Goal: Task Accomplishment & Management: Use online tool/utility

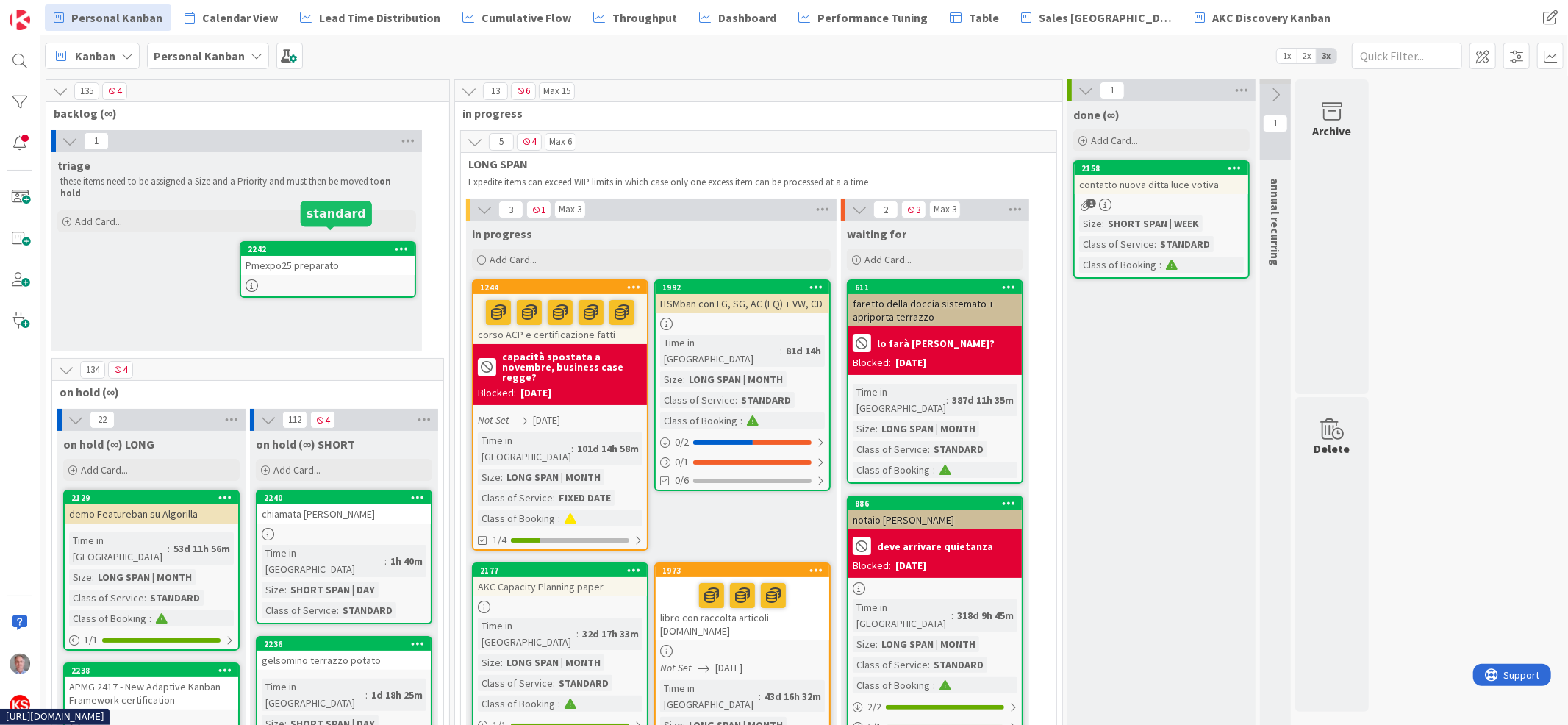
click at [348, 256] on div "Pmexpo25 preparato" at bounding box center [328, 265] width 173 height 19
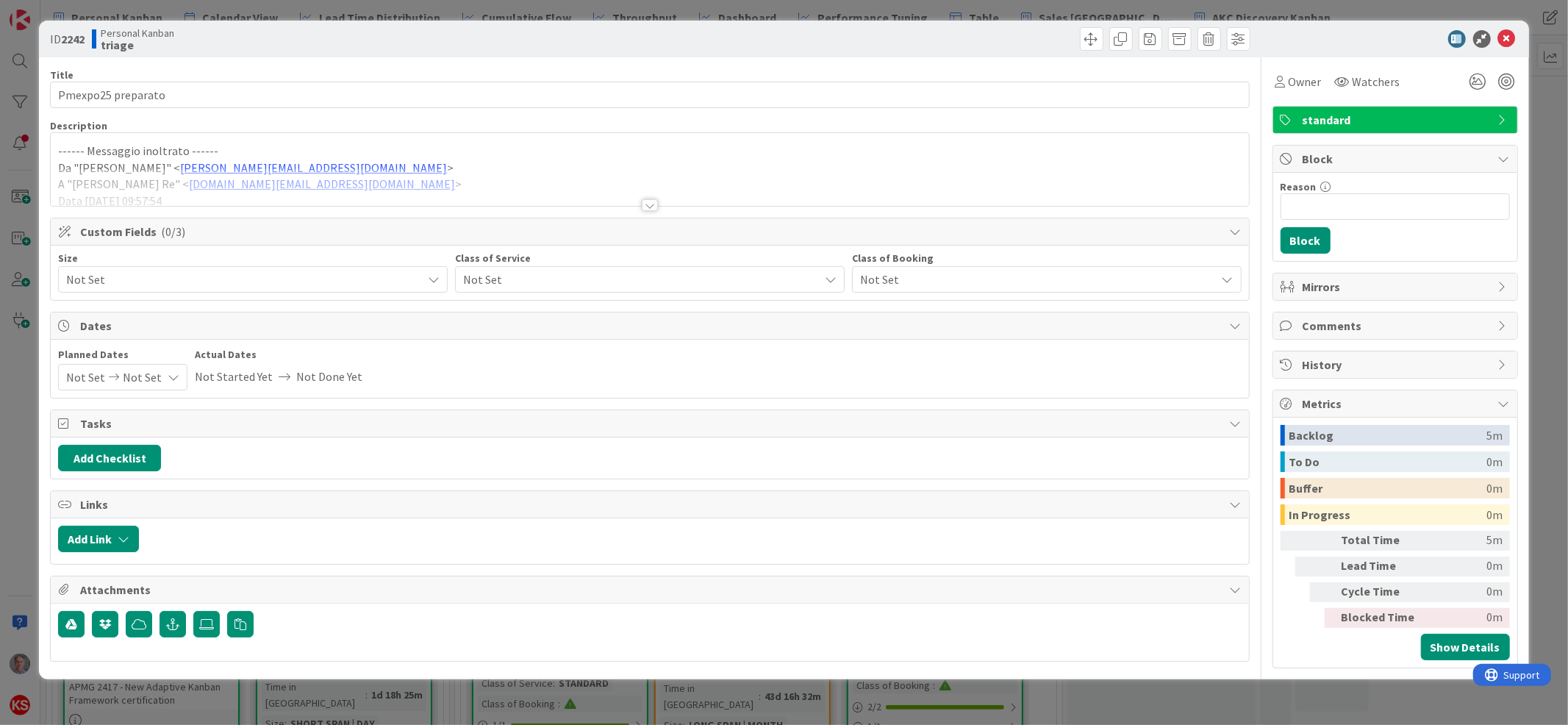
click at [1323, 118] on span "standard" at bounding box center [1397, 119] width 188 height 18
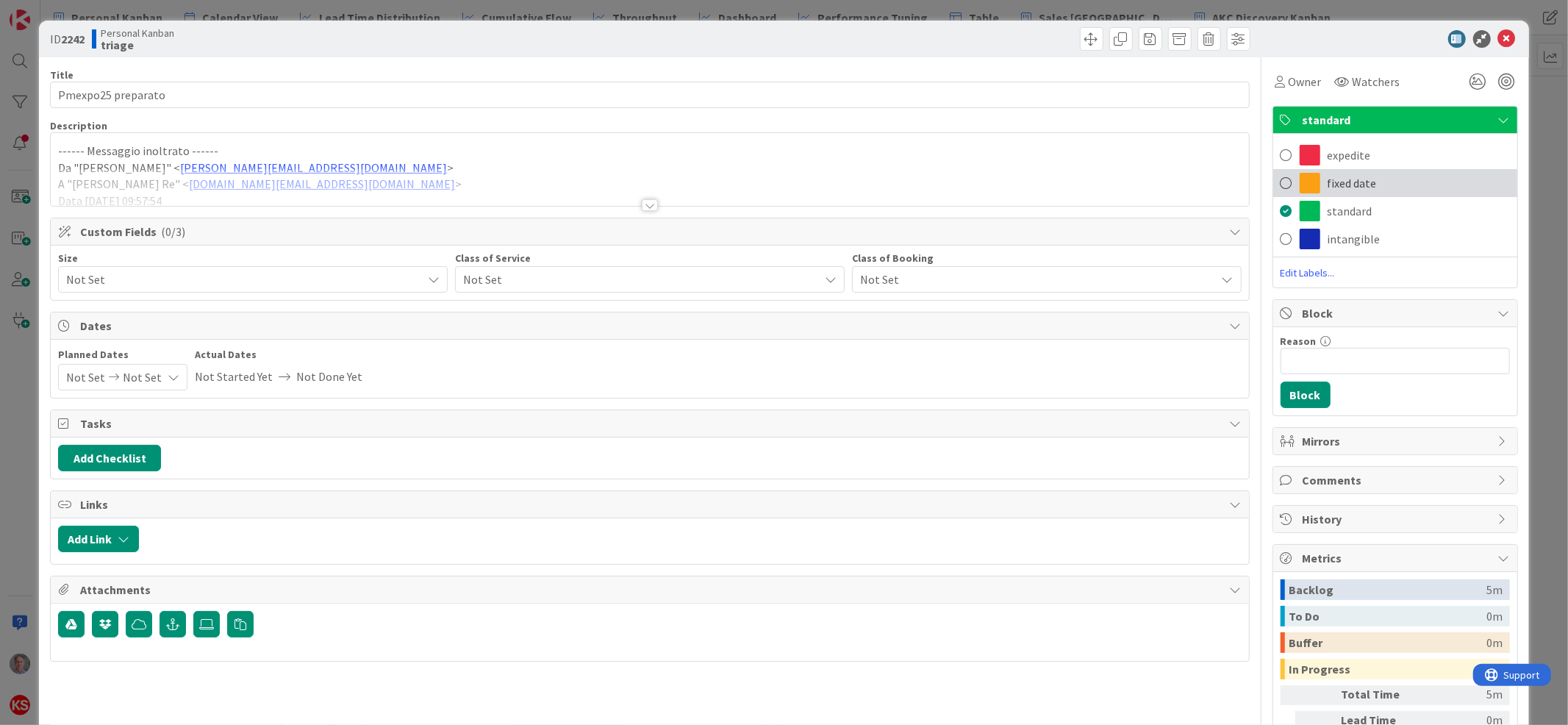
click at [1323, 169] on div "fixed date" at bounding box center [1395, 183] width 244 height 28
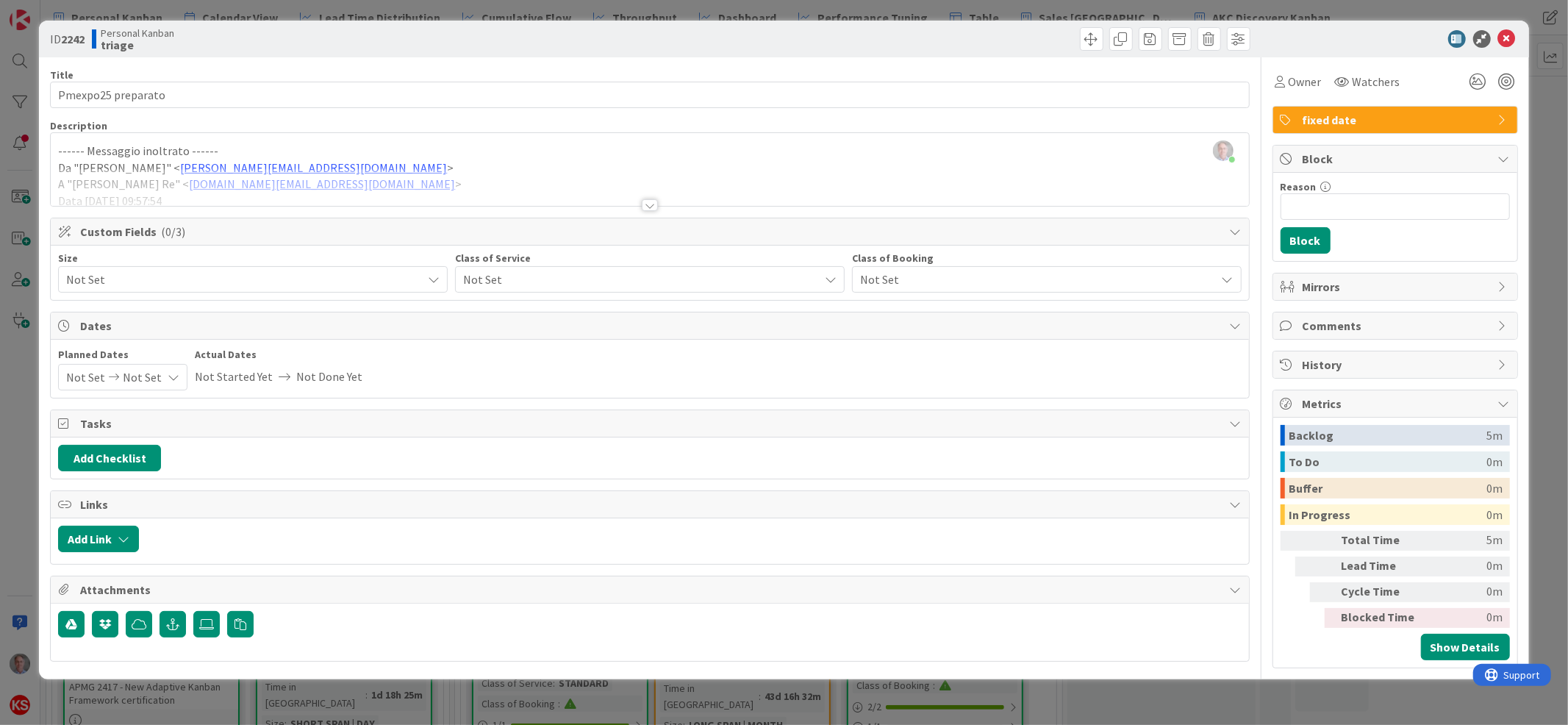
click at [564, 282] on span "Not Set" at bounding box center [638, 279] width 348 height 21
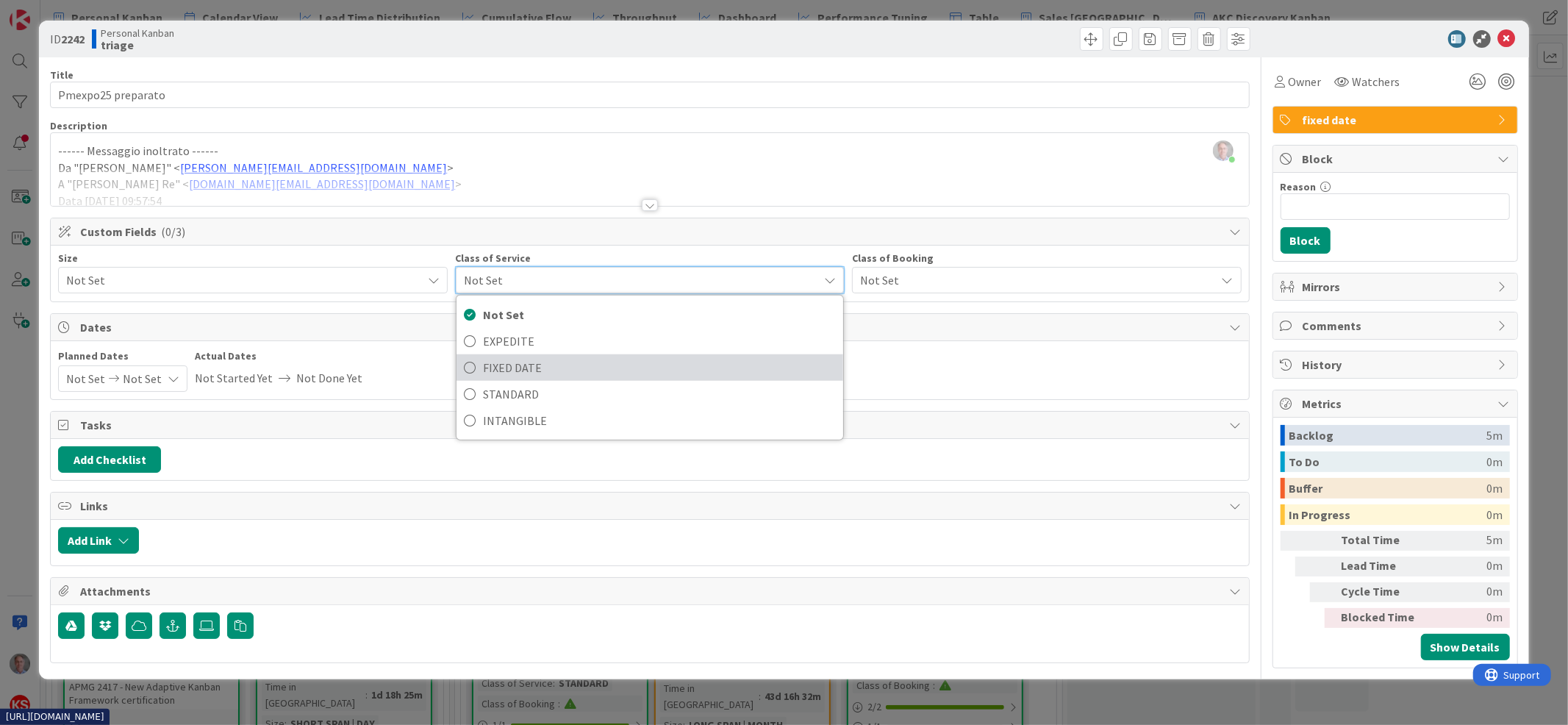
click at [551, 358] on span "FIXED DATE" at bounding box center [659, 368] width 353 height 22
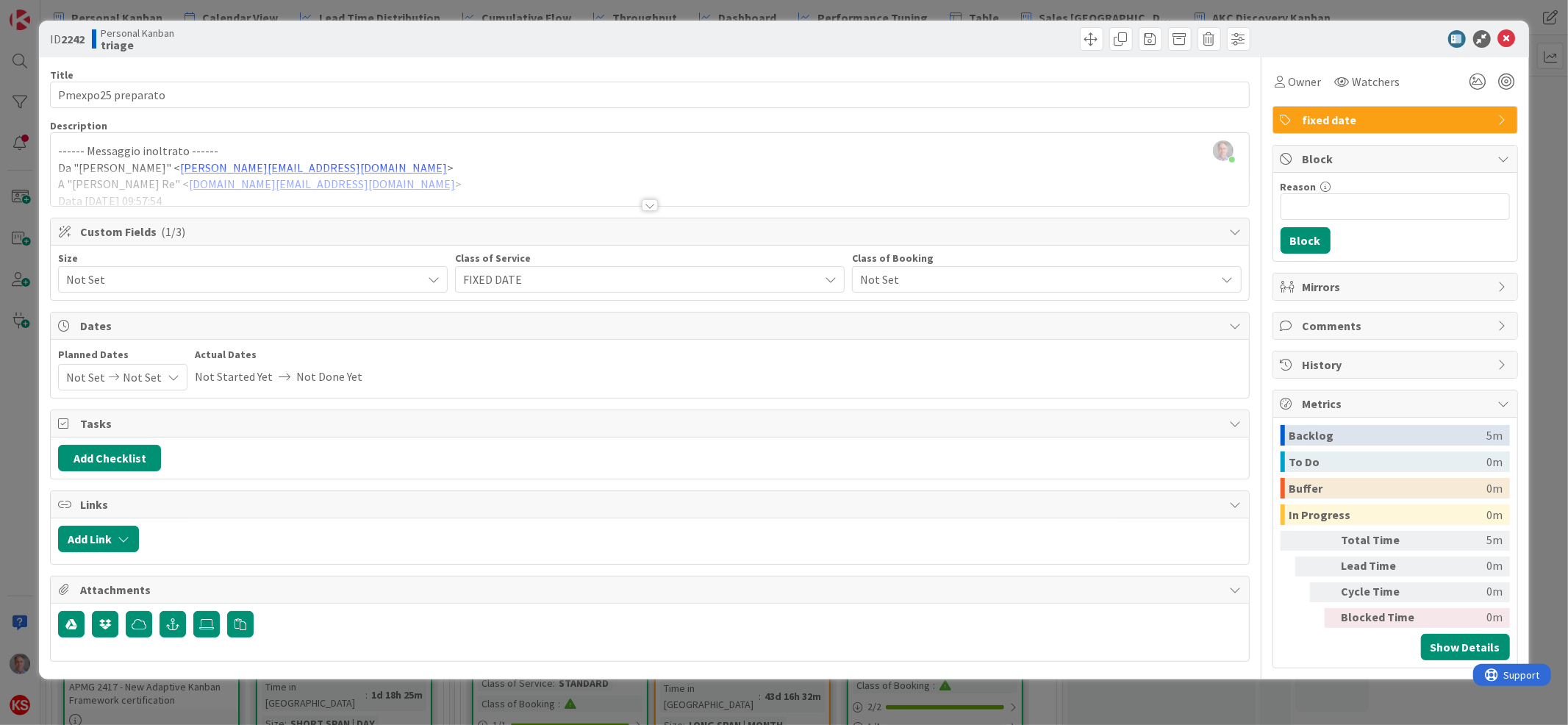
click at [356, 270] on span "Not Set" at bounding box center [240, 279] width 348 height 21
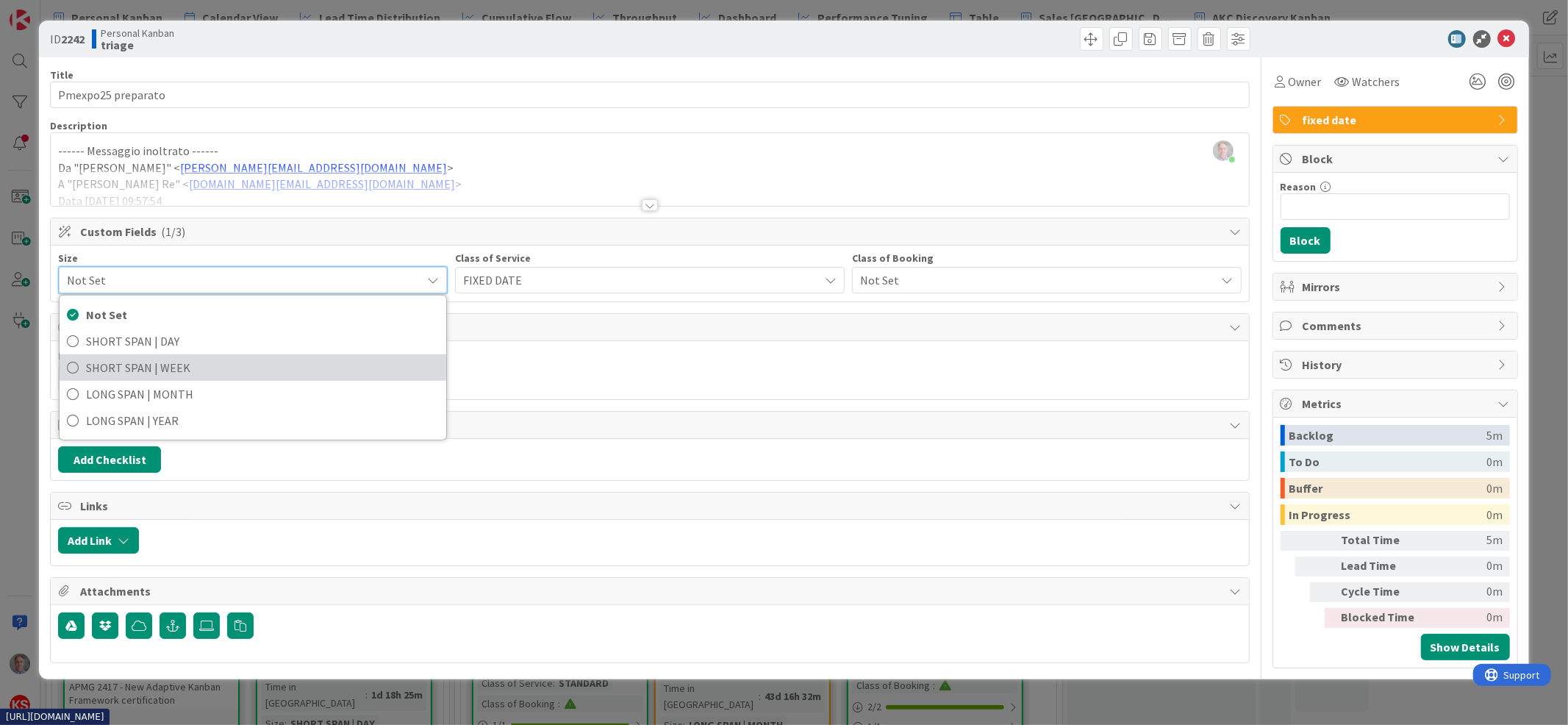
click at [273, 362] on span "SHORT SPAN | WEEK" at bounding box center [262, 368] width 353 height 22
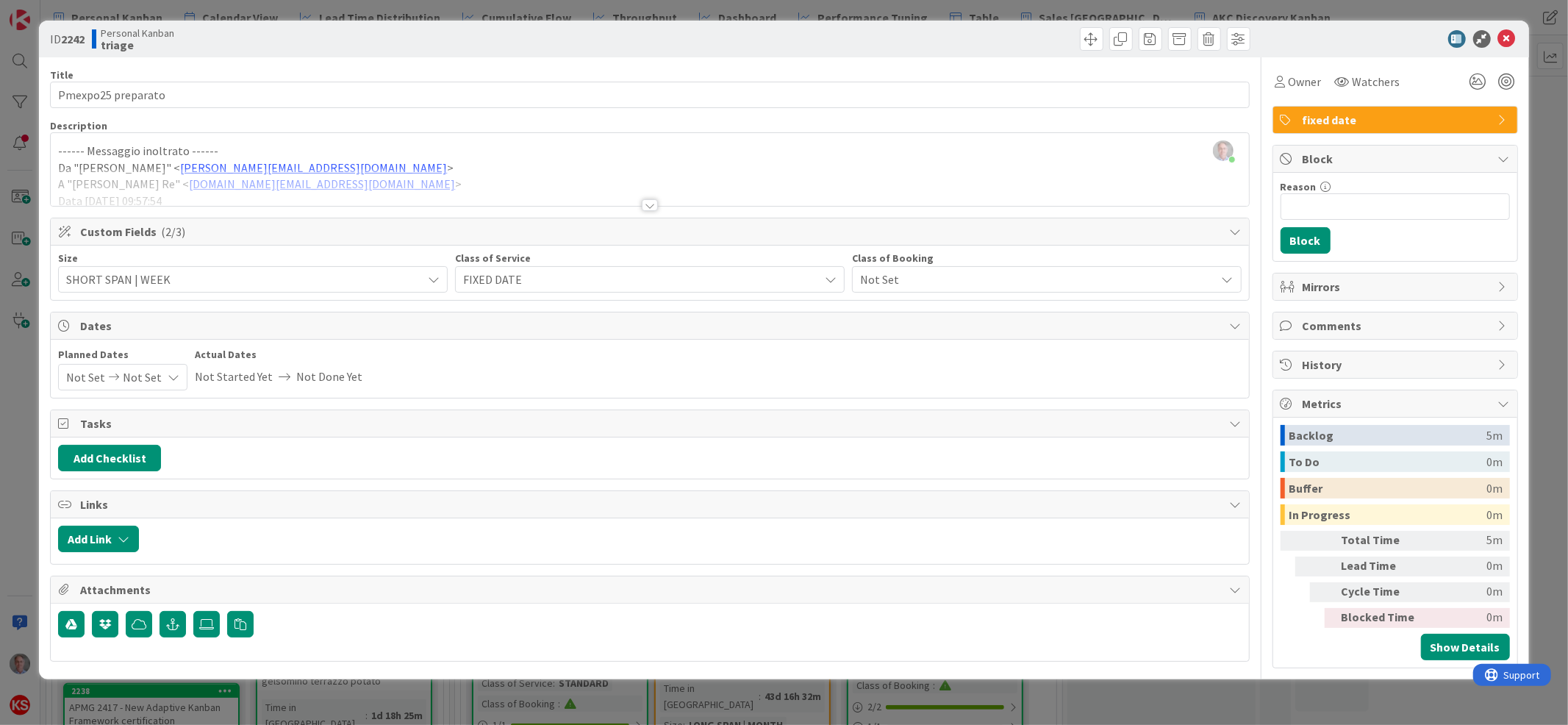
click at [651, 202] on div at bounding box center [649, 205] width 16 height 12
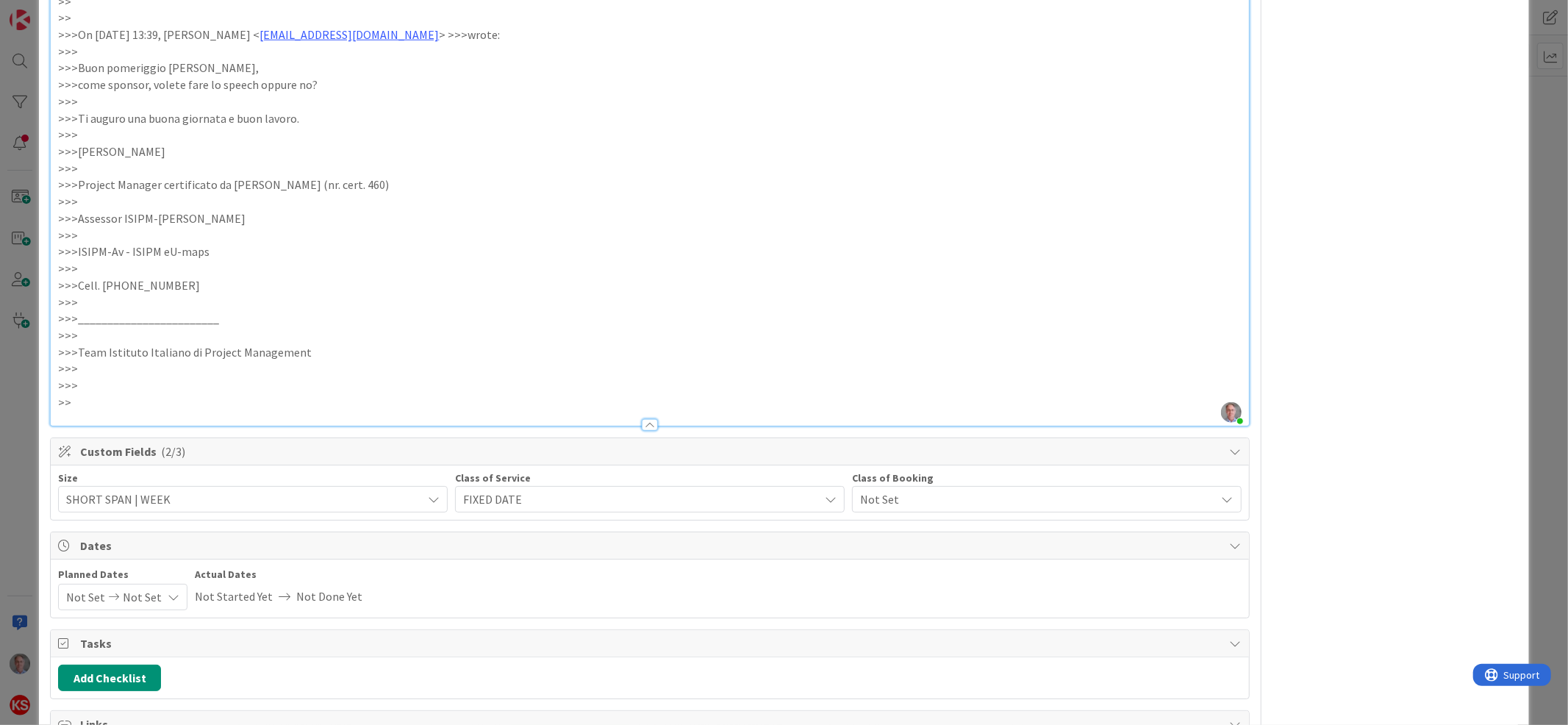
scroll to position [1243, 0]
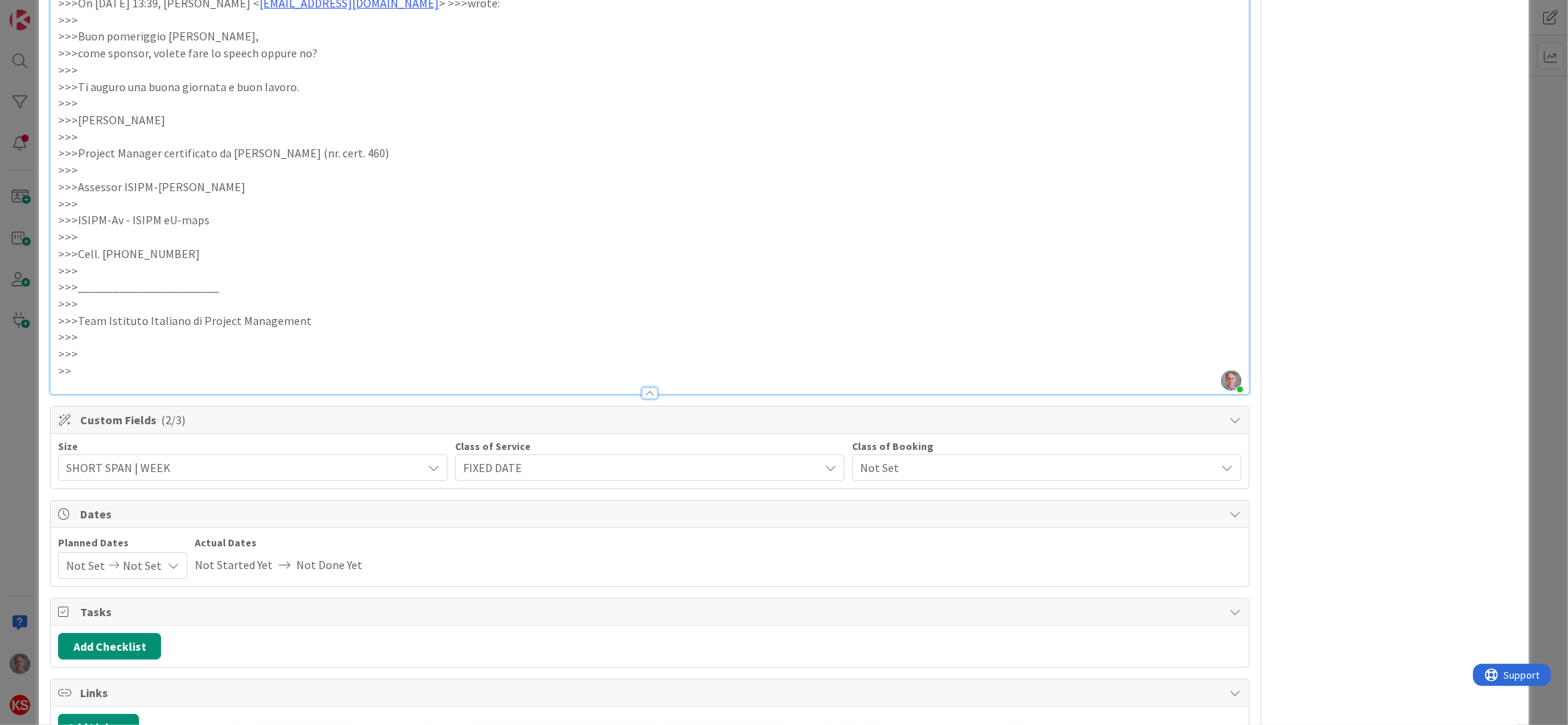
click at [645, 399] on div at bounding box center [649, 393] width 16 height 12
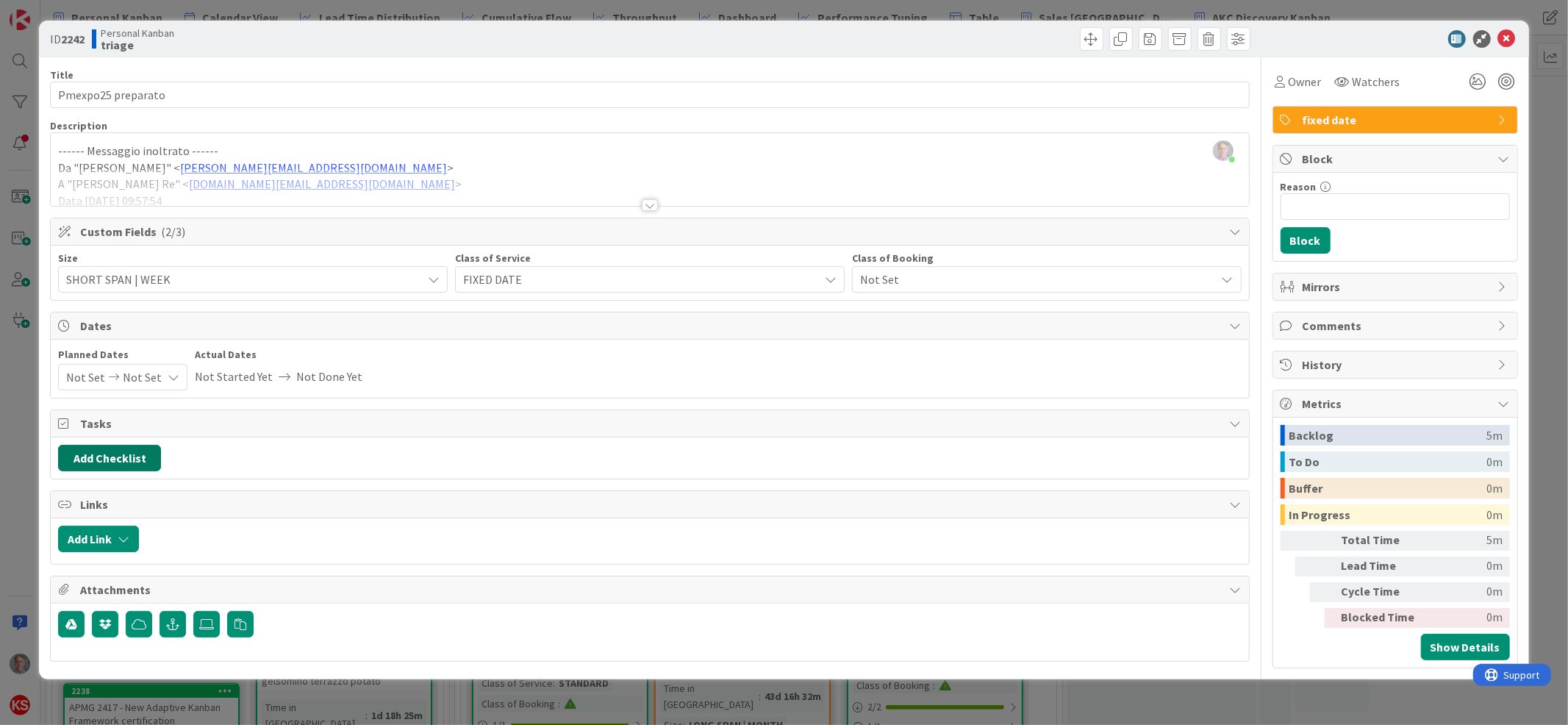
click at [113, 468] on button "Add Checklist" at bounding box center [109, 458] width 103 height 27
type input "scadenze"
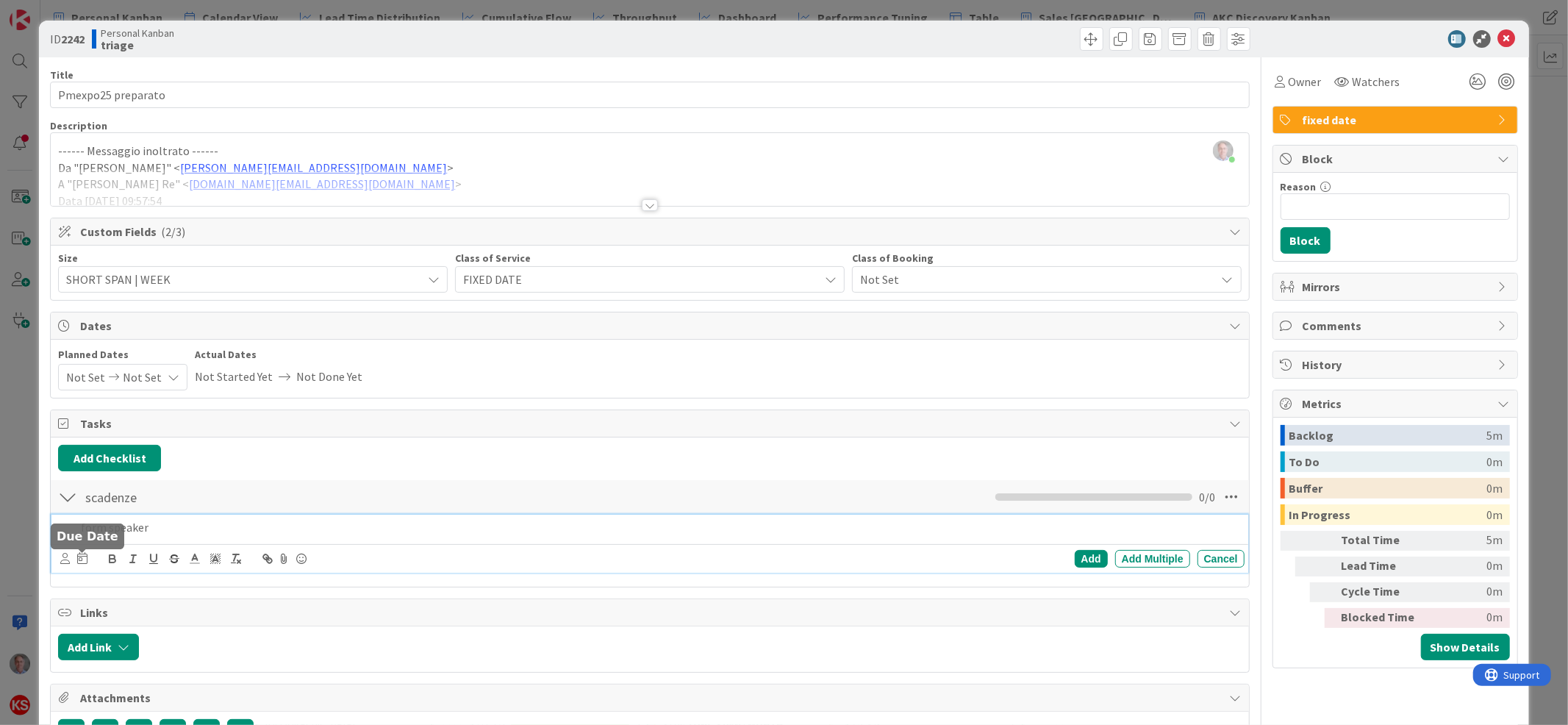
click at [83, 560] on icon at bounding box center [83, 558] width 10 height 12
click at [284, 606] on icon "Move forward to switch to the next month." at bounding box center [280, 601] width 14 height 14
click at [103, 682] on td "5" at bounding box center [108, 682] width 28 height 28
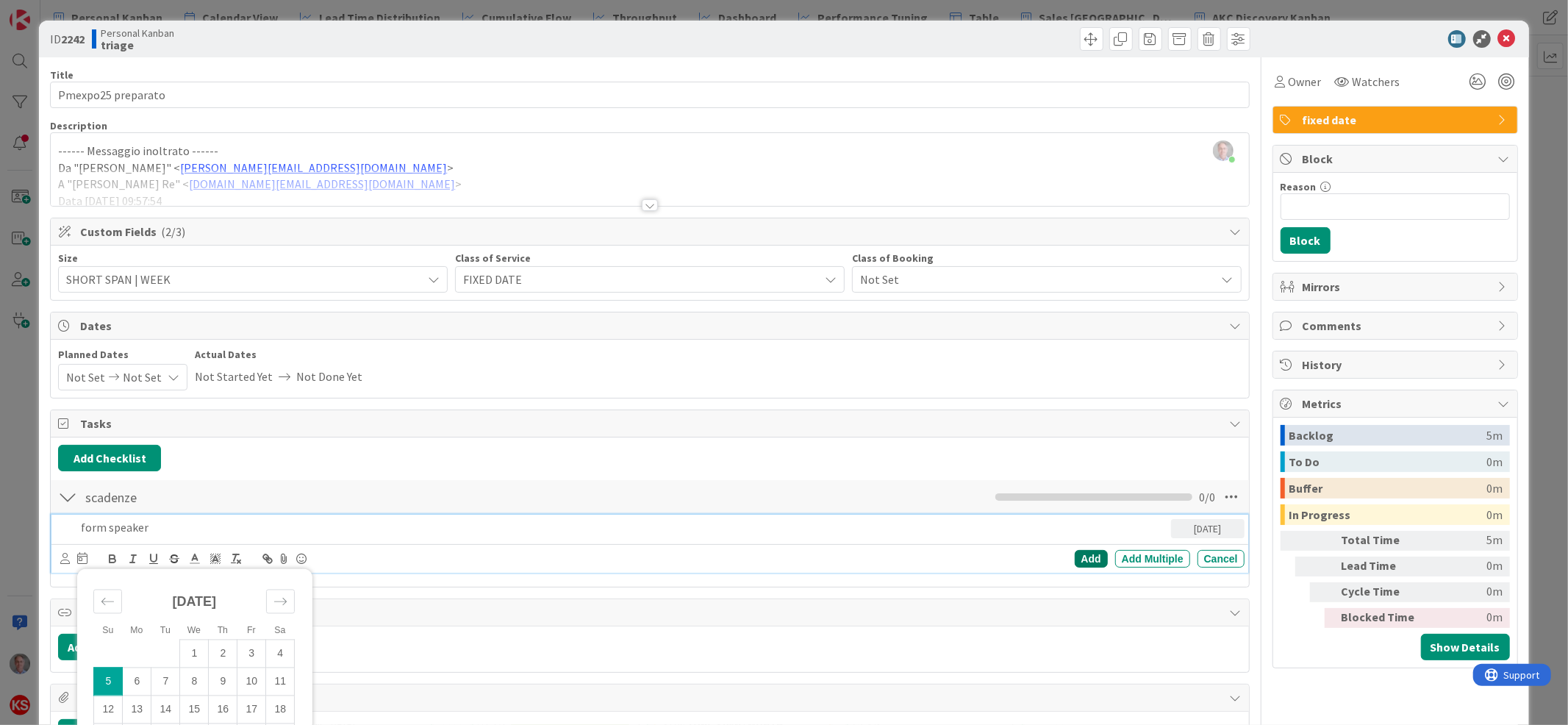
click at [1075, 559] on div "Add" at bounding box center [1092, 558] width 33 height 18
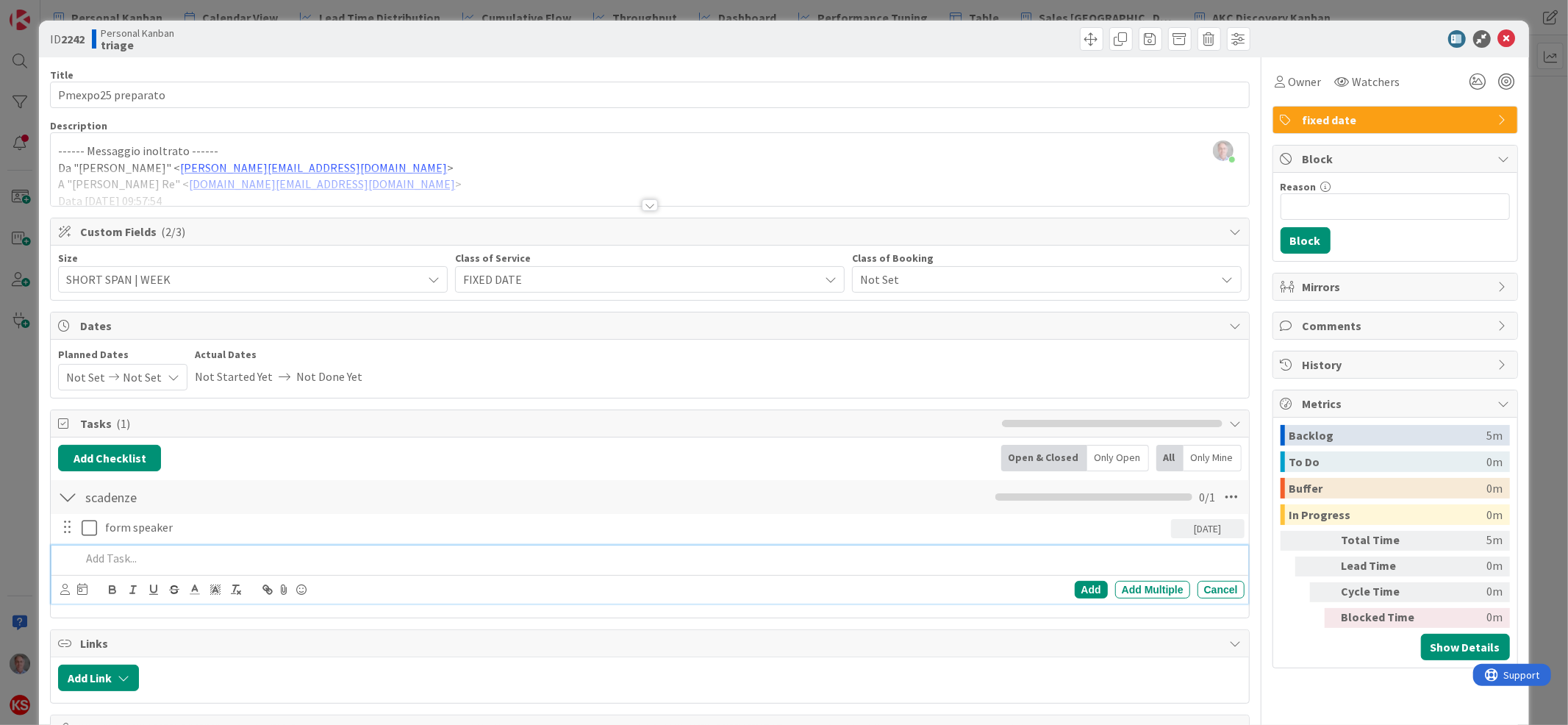
click at [120, 563] on p at bounding box center [659, 558] width 1157 height 17
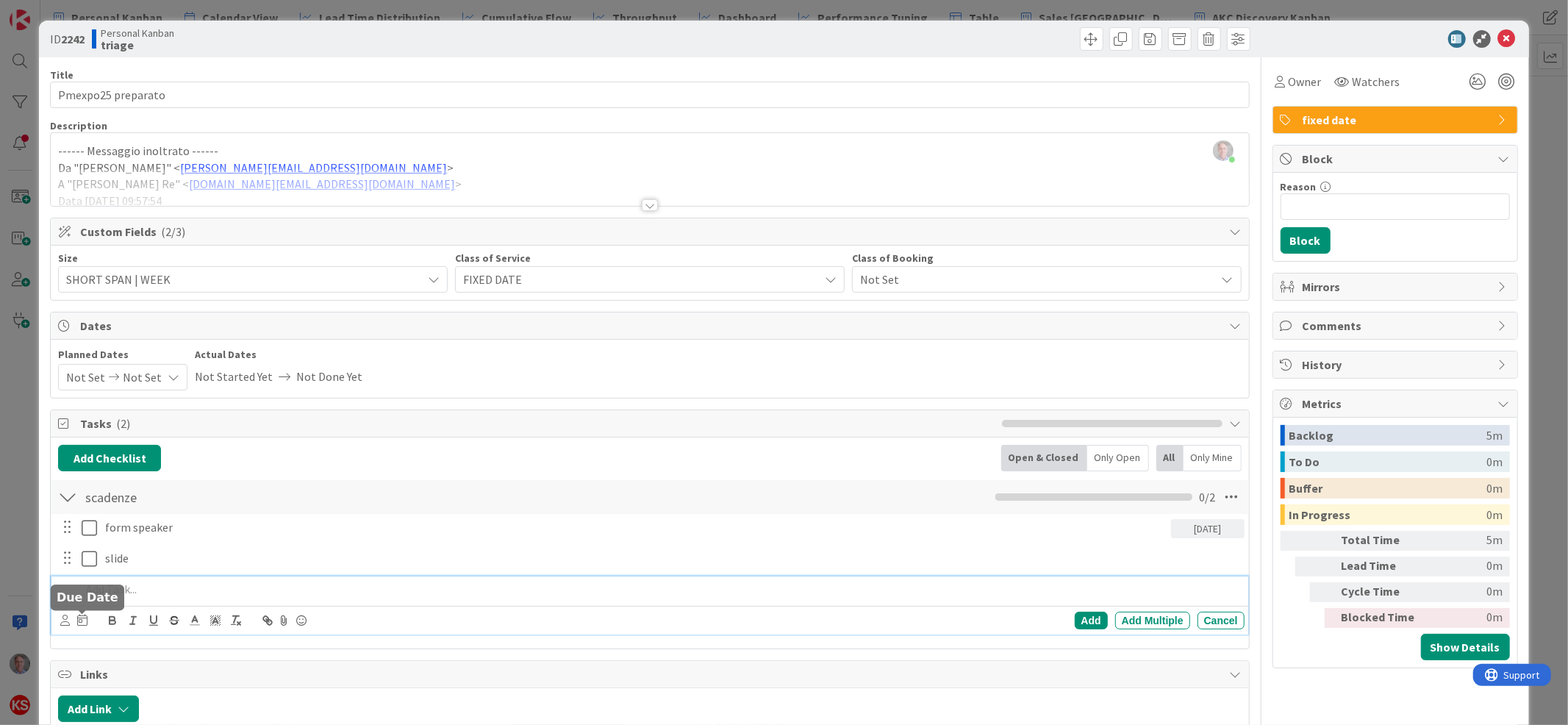
click at [83, 624] on icon at bounding box center [83, 620] width 10 height 12
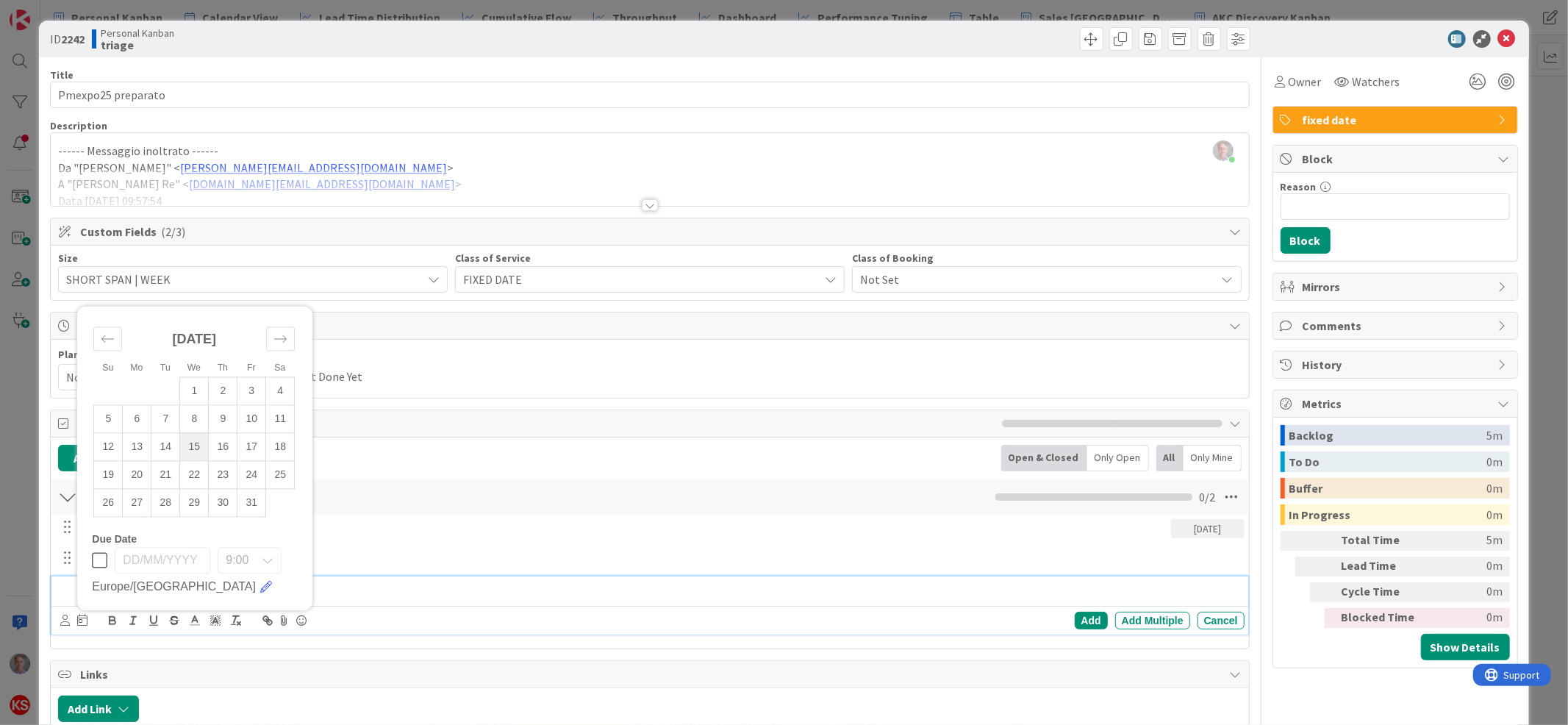
click at [190, 454] on td "15" at bounding box center [194, 448] width 28 height 28
type input "[DATE]"
click at [1075, 614] on div "Add" at bounding box center [1092, 620] width 33 height 18
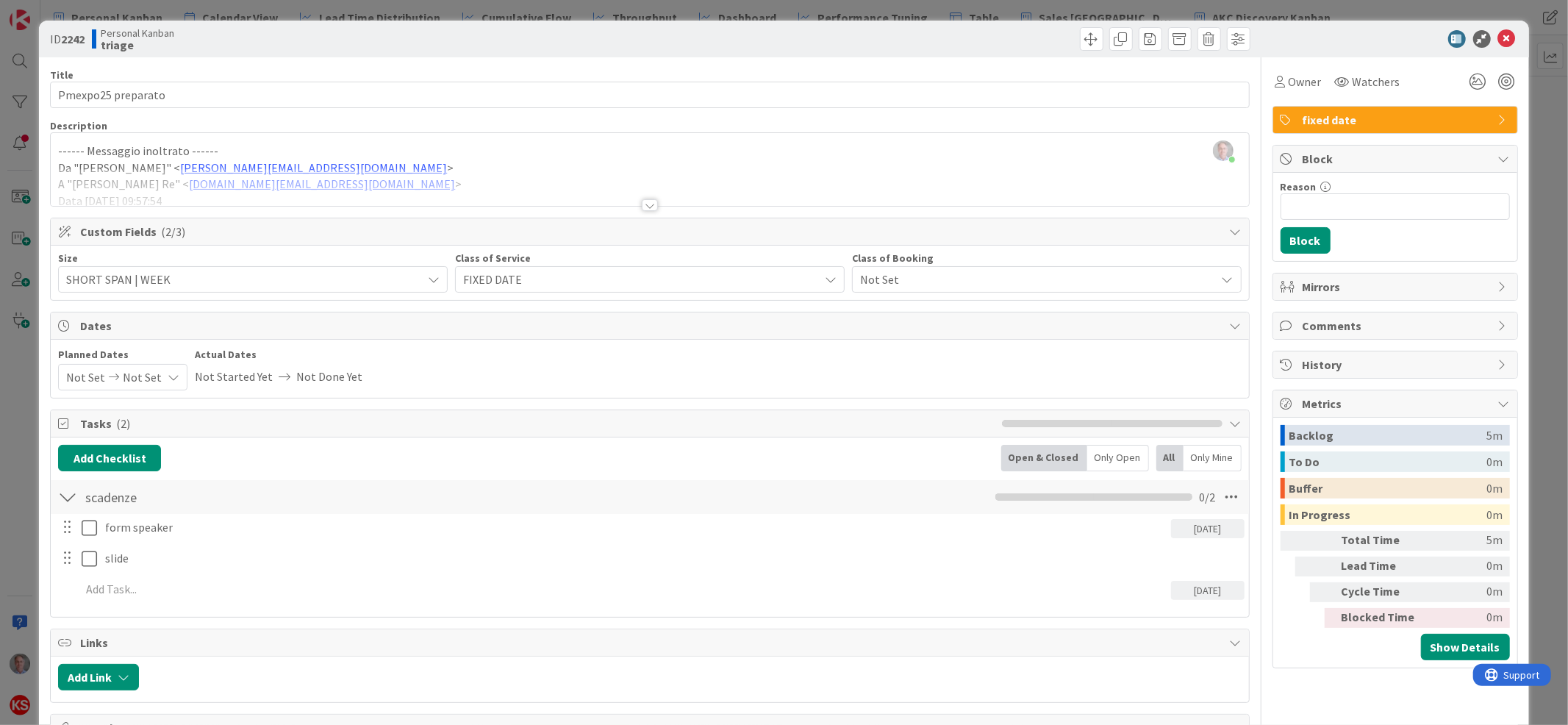
click at [1197, 592] on div "[DATE]" at bounding box center [1208, 590] width 73 height 19
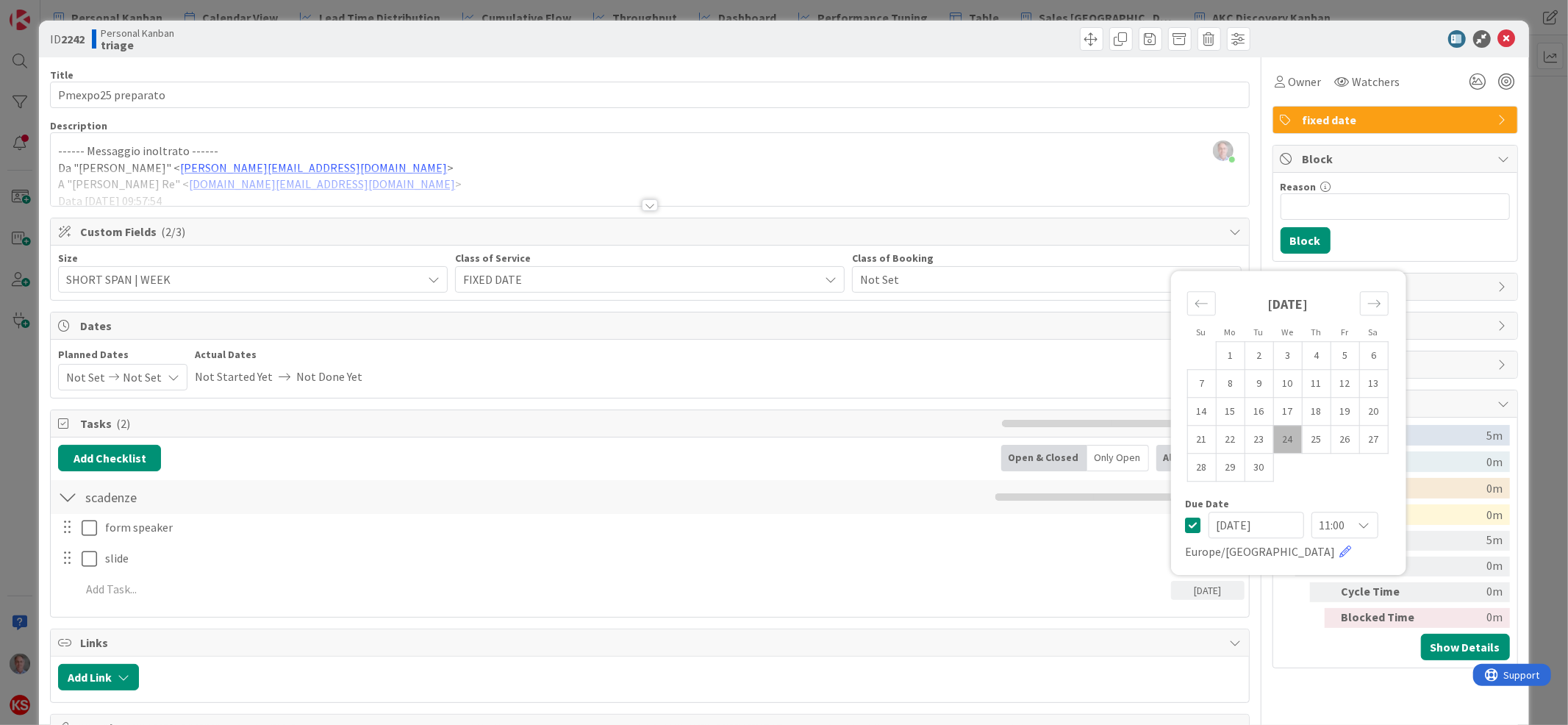
scroll to position [108, 0]
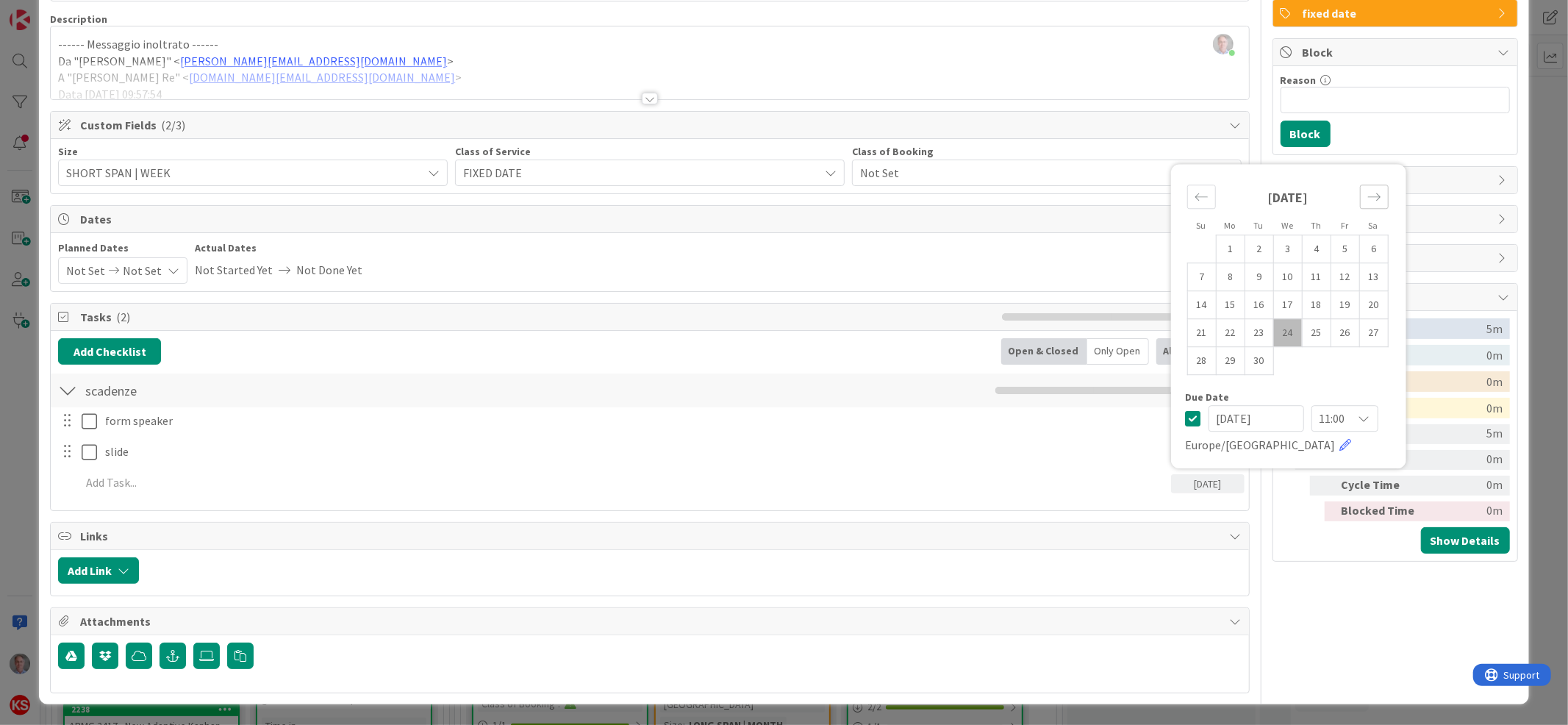
click at [1363, 195] on div "Move forward to switch to the next month." at bounding box center [1375, 196] width 28 height 24
click at [1217, 362] on td "27" at bounding box center [1230, 361] width 28 height 28
type input "[DATE]"
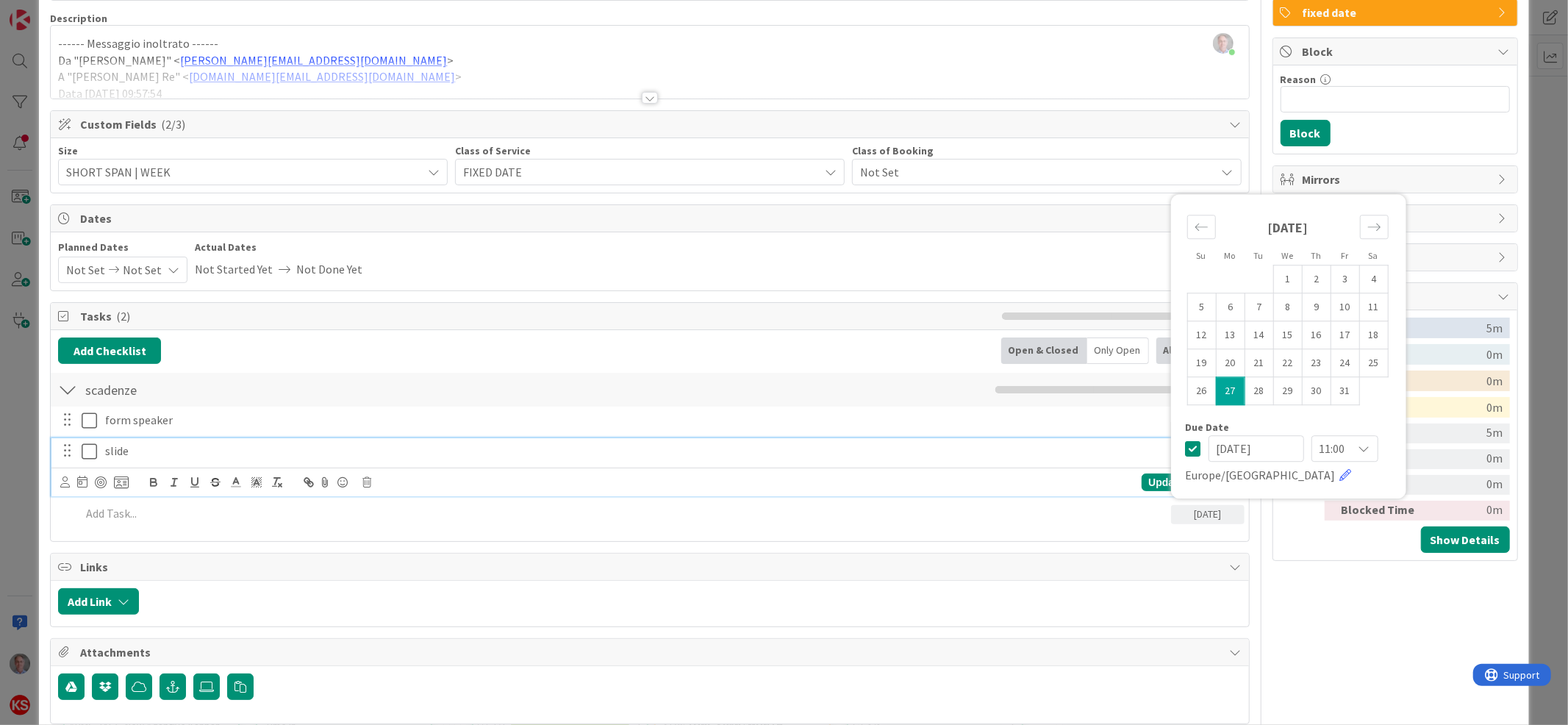
click at [1071, 454] on p "slide" at bounding box center [672, 451] width 1134 height 17
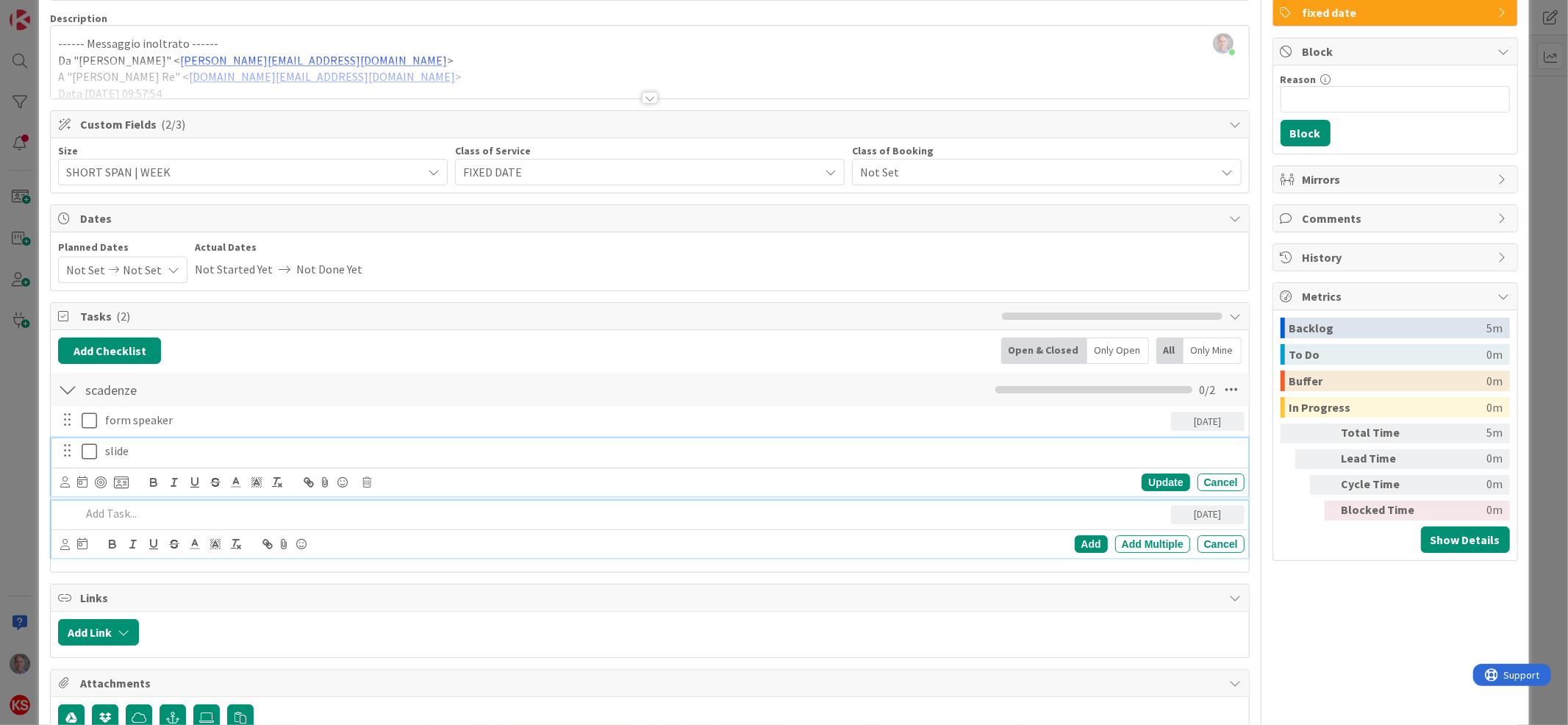
click at [1108, 508] on p at bounding box center [623, 513] width 1084 height 17
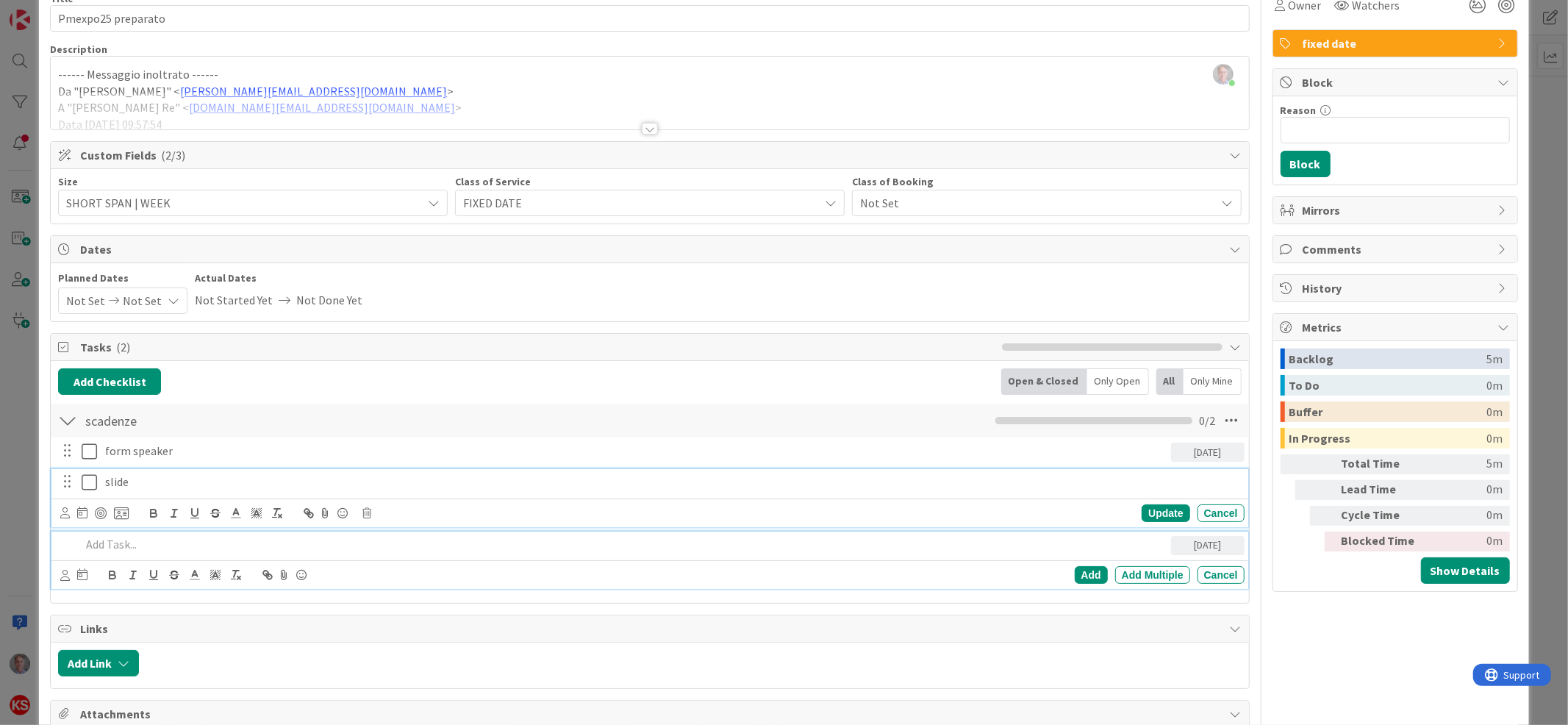
click at [1117, 484] on div "slide Update Cancel" at bounding box center [649, 498] width 1196 height 58
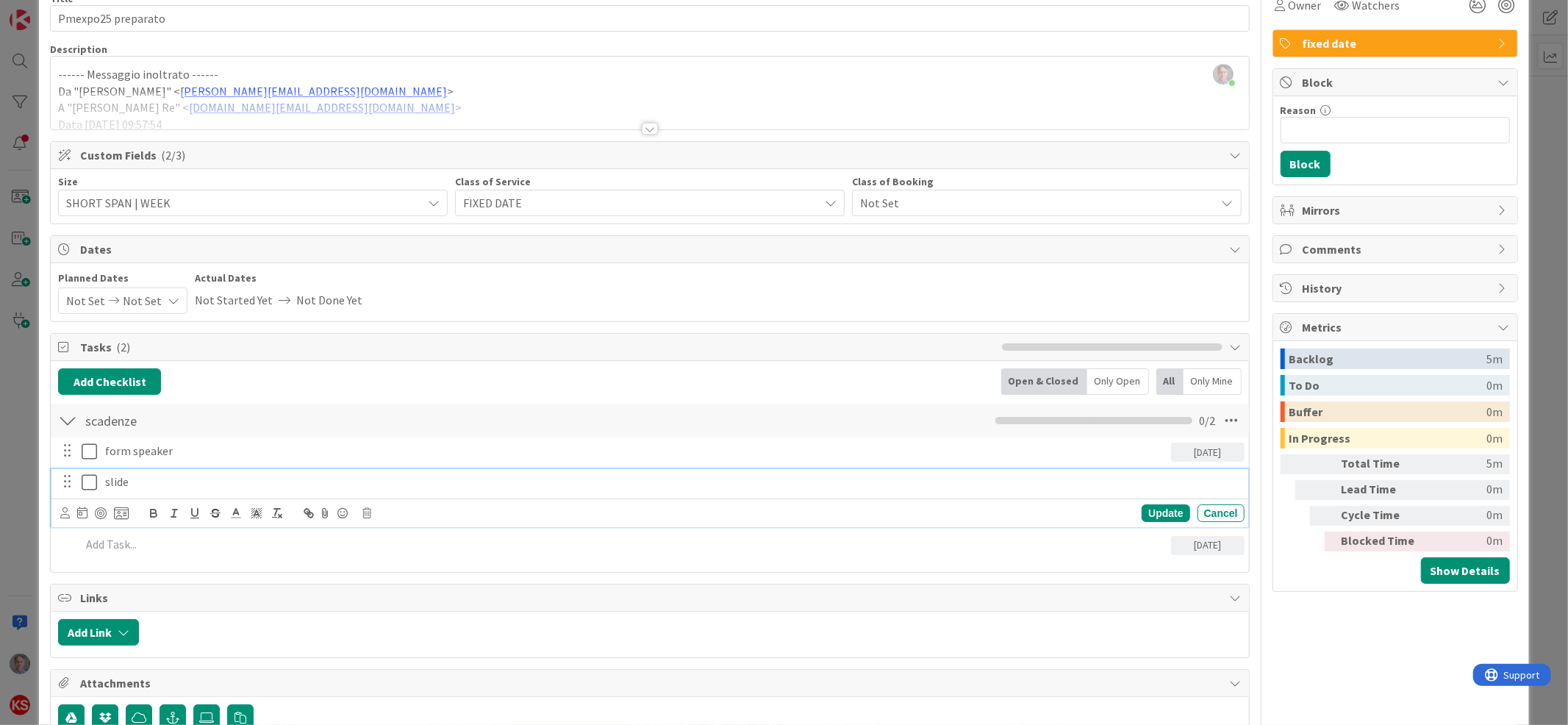
scroll to position [108, 0]
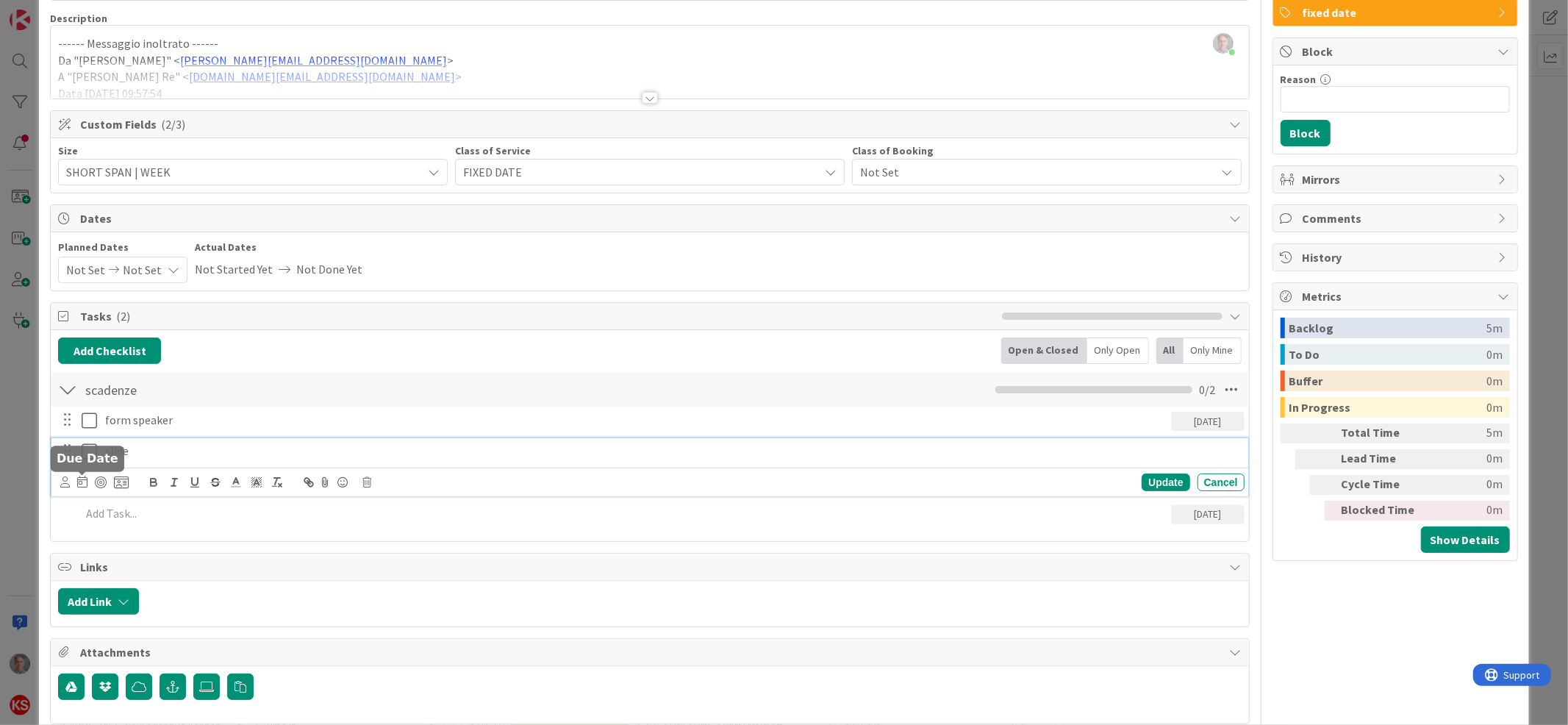
click at [80, 484] on icon at bounding box center [83, 482] width 10 height 12
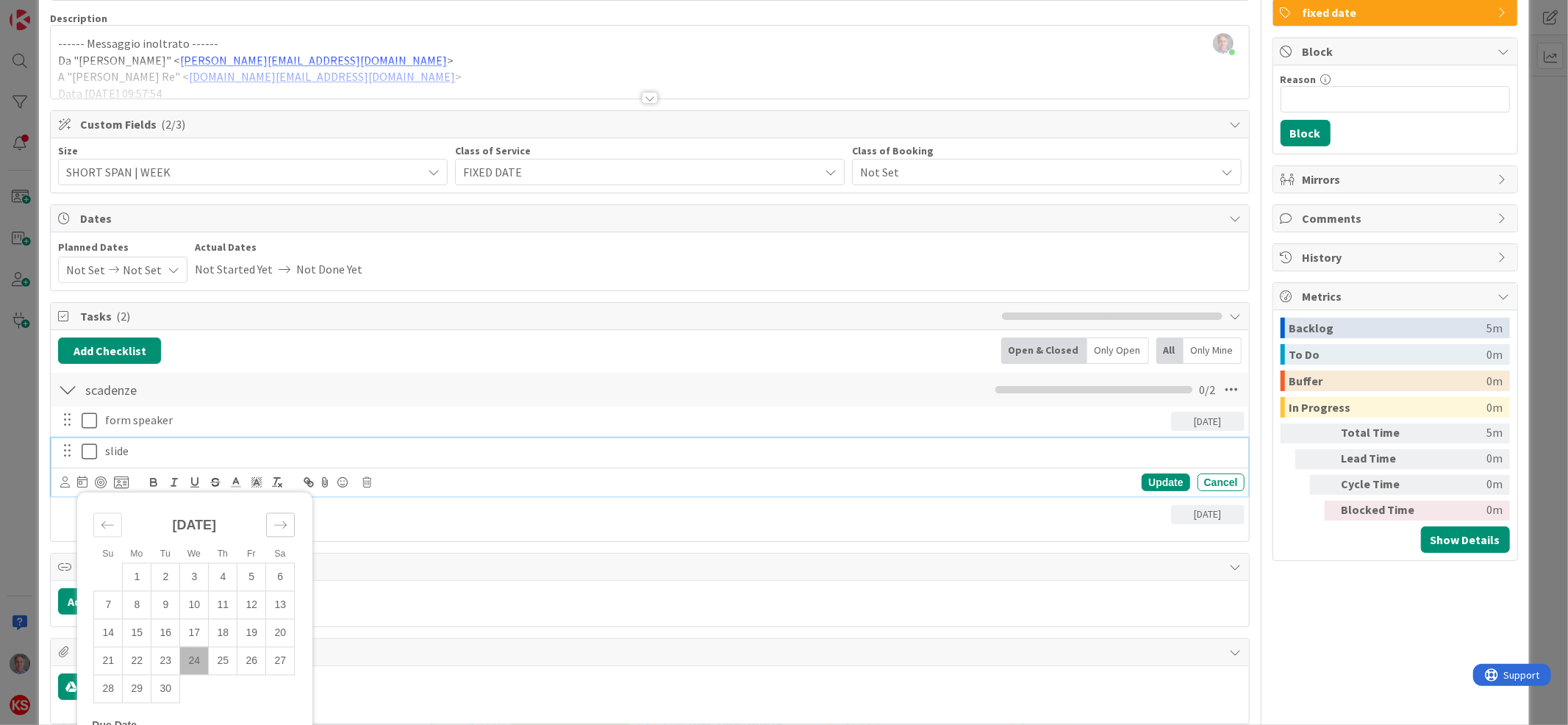
click at [285, 528] on icon "Move forward to switch to the next month." at bounding box center [280, 524] width 14 height 14
click at [137, 692] on td "27" at bounding box center [137, 689] width 28 height 28
type input "[DATE]"
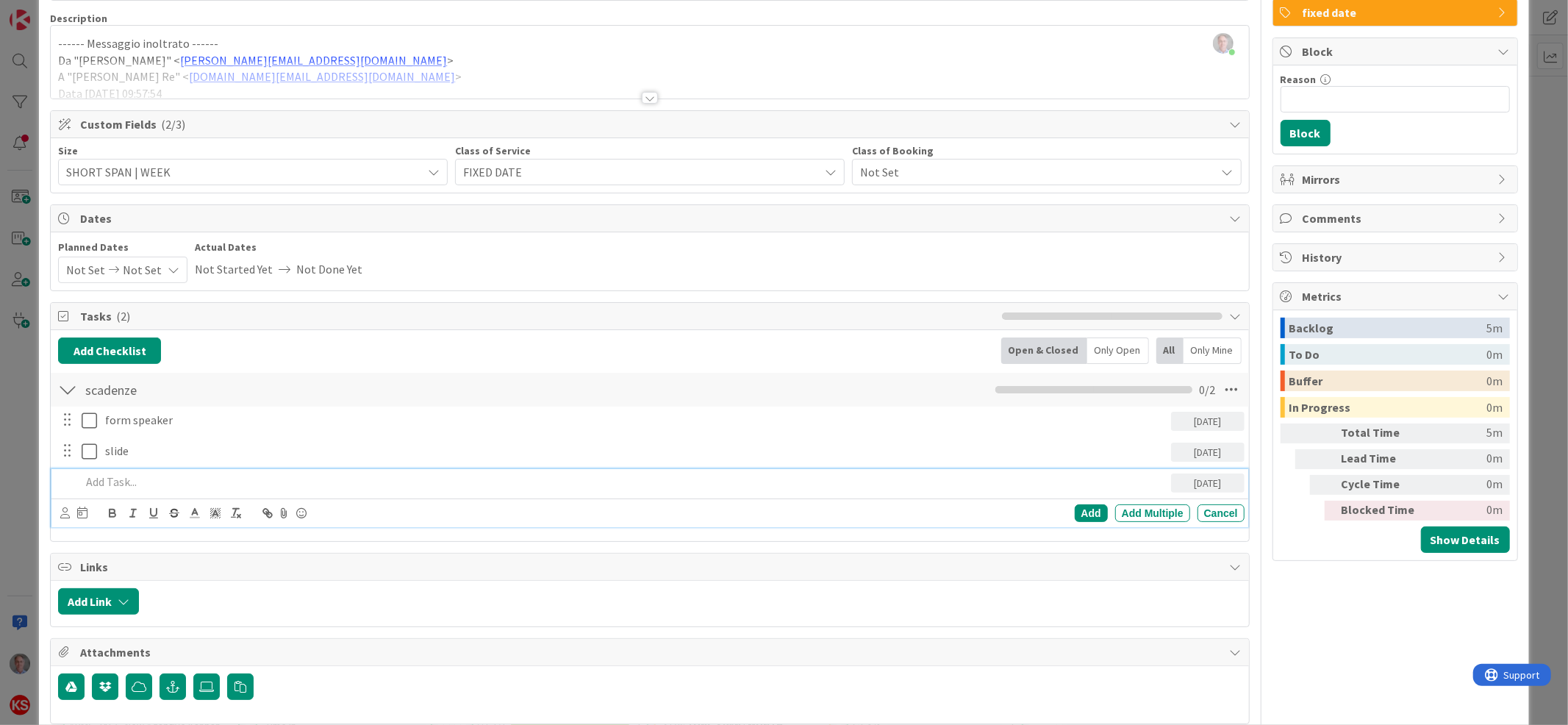
click at [115, 490] on div at bounding box center [623, 482] width 1095 height 26
click at [1198, 507] on div "Cancel" at bounding box center [1221, 512] width 47 height 18
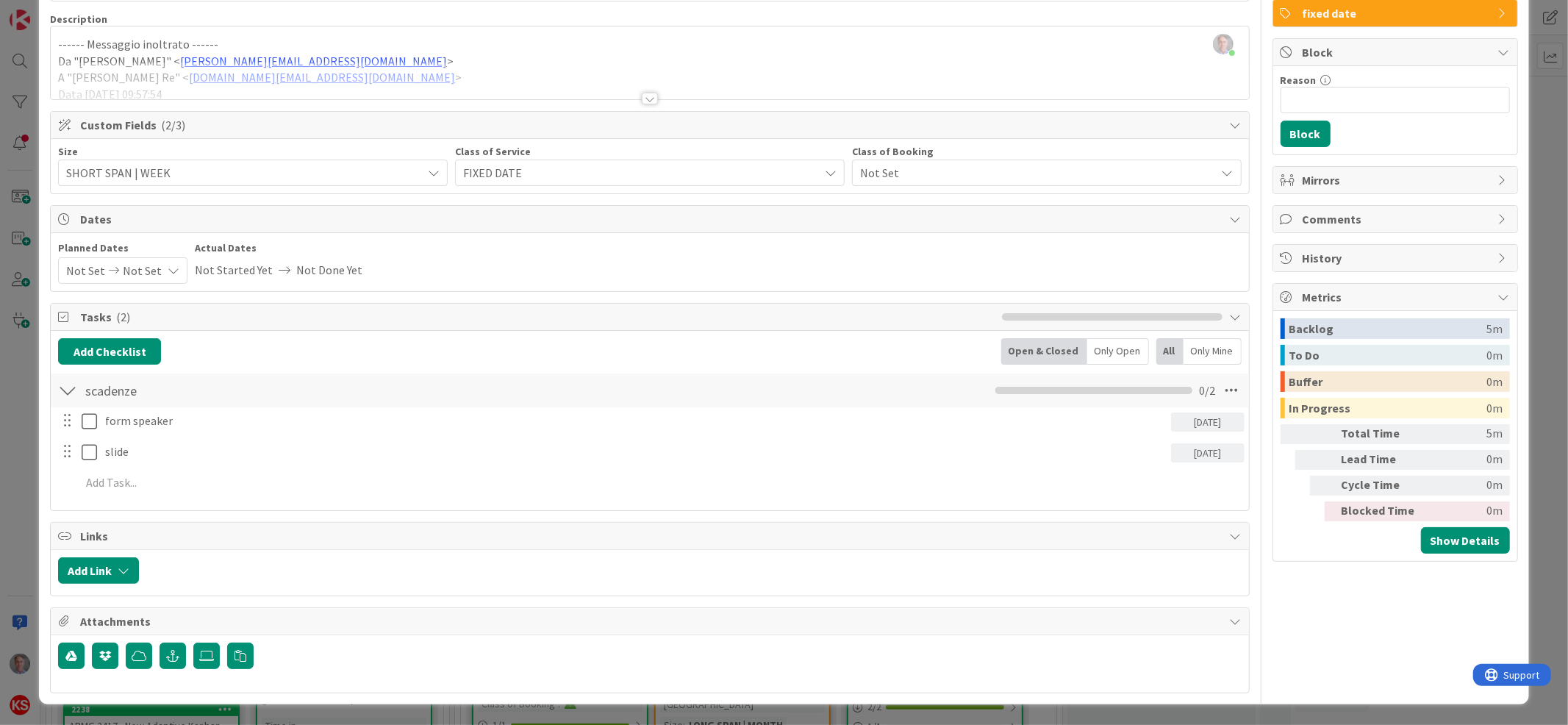
click at [168, 270] on icon at bounding box center [173, 271] width 12 height 12
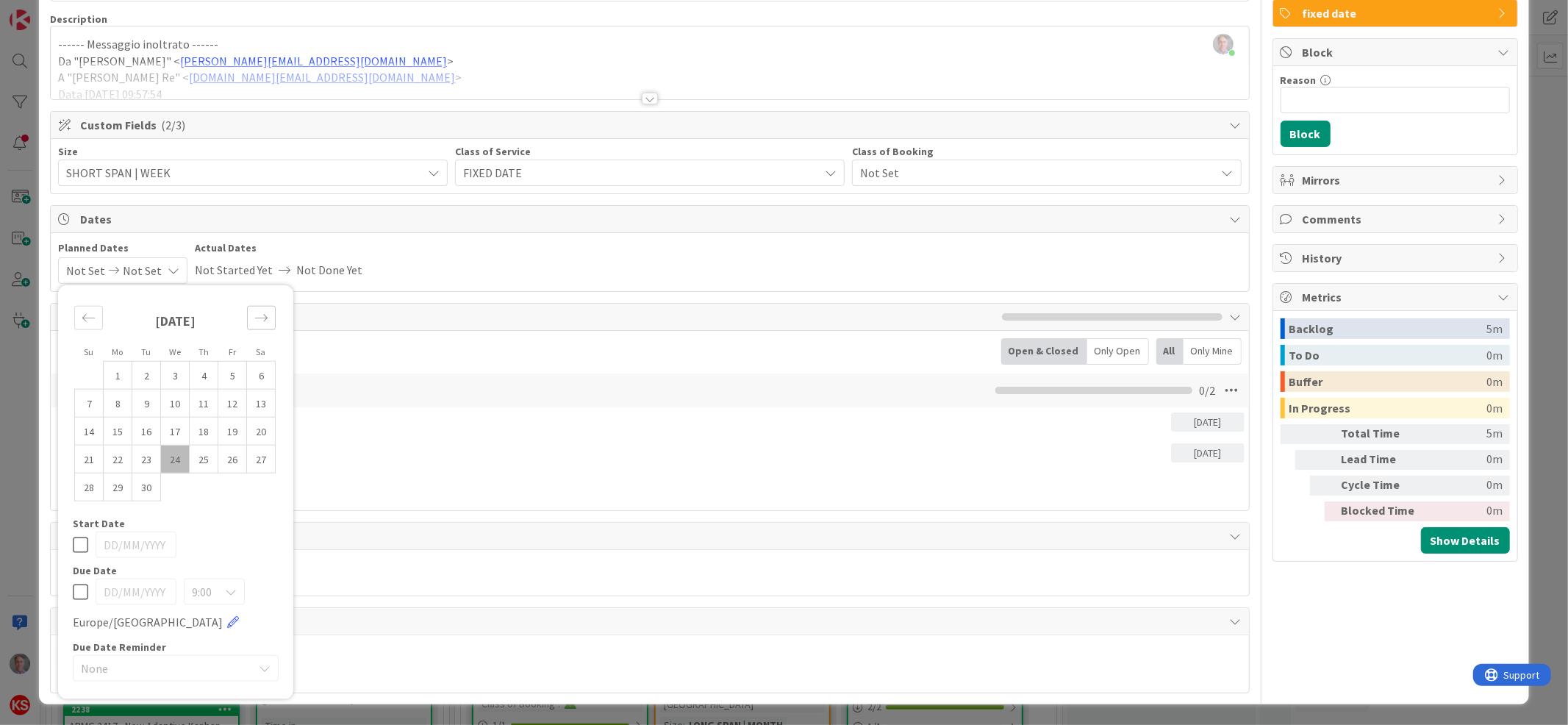
click at [268, 317] on div "Move forward to switch to the next month." at bounding box center [261, 318] width 28 height 24
click at [121, 486] on td "27" at bounding box center [118, 487] width 28 height 28
type input "[DATE]"
click at [78, 546] on icon at bounding box center [80, 544] width 16 height 18
click at [83, 589] on icon at bounding box center [80, 591] width 16 height 18
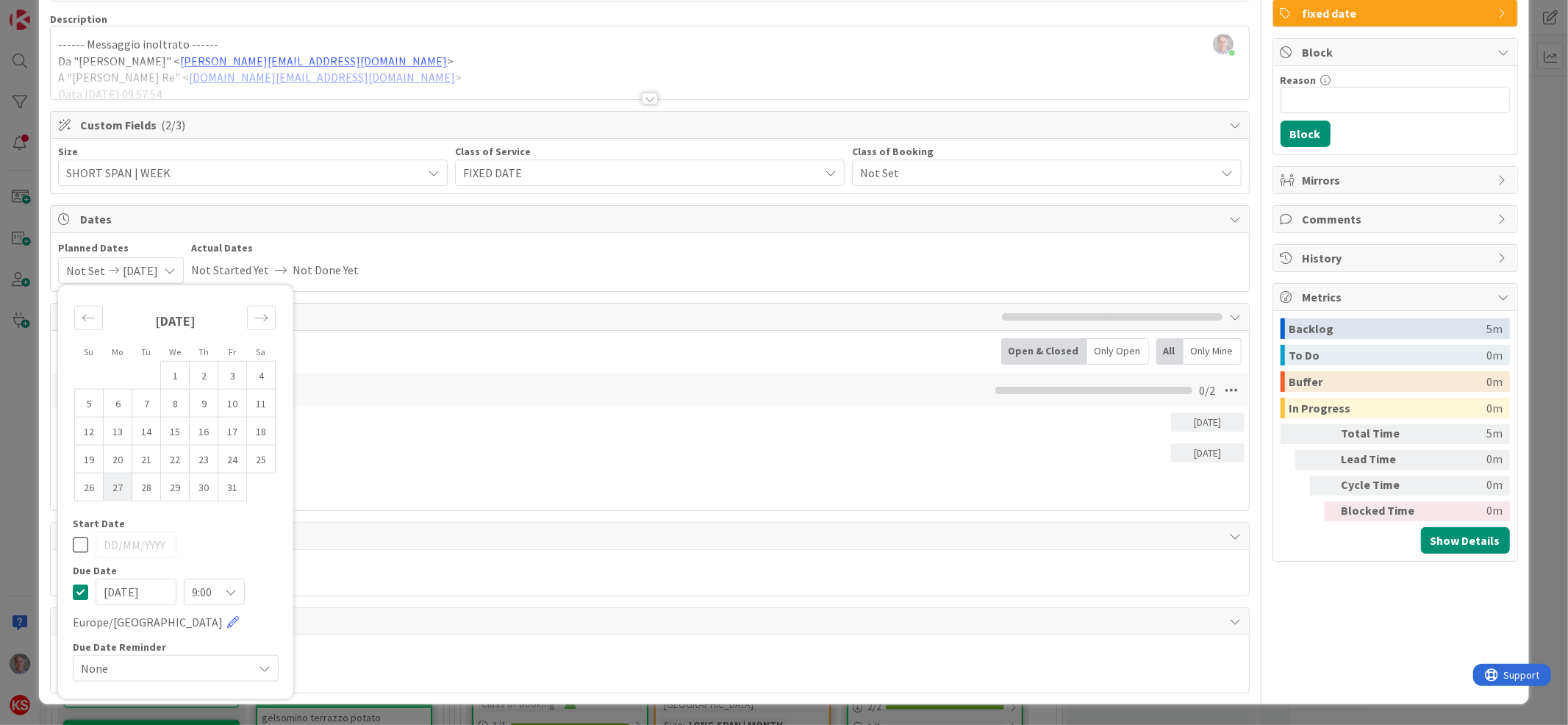
click at [116, 490] on td "27" at bounding box center [118, 487] width 28 height 28
type input "[DATE]"
click at [411, 255] on div "Planned Dates Not Set [DATE] Su Mo Tu We Th Fr Sa [DATE] 1 2 3 4 5 6 7 8 9 10 1…" at bounding box center [649, 262] width 1183 height 43
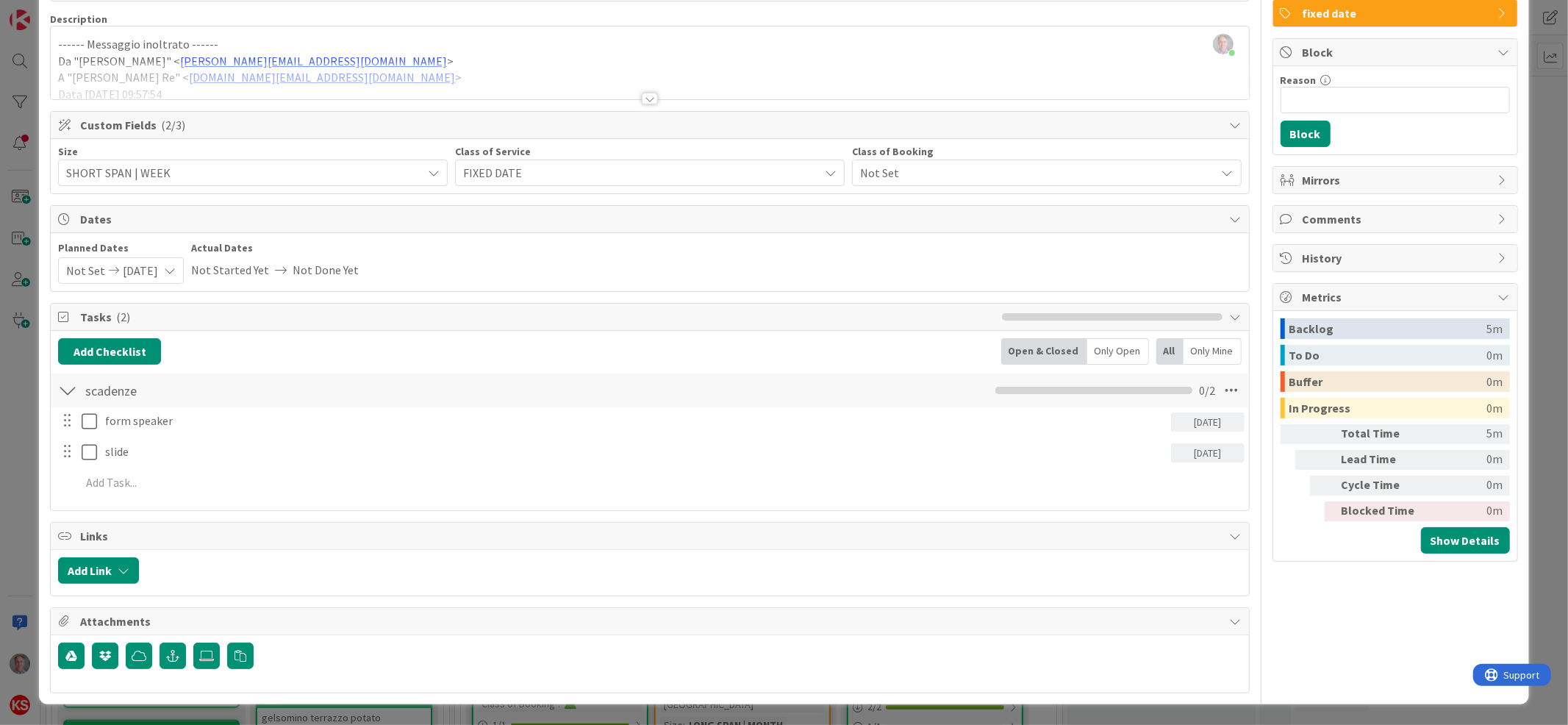
scroll to position [0, 0]
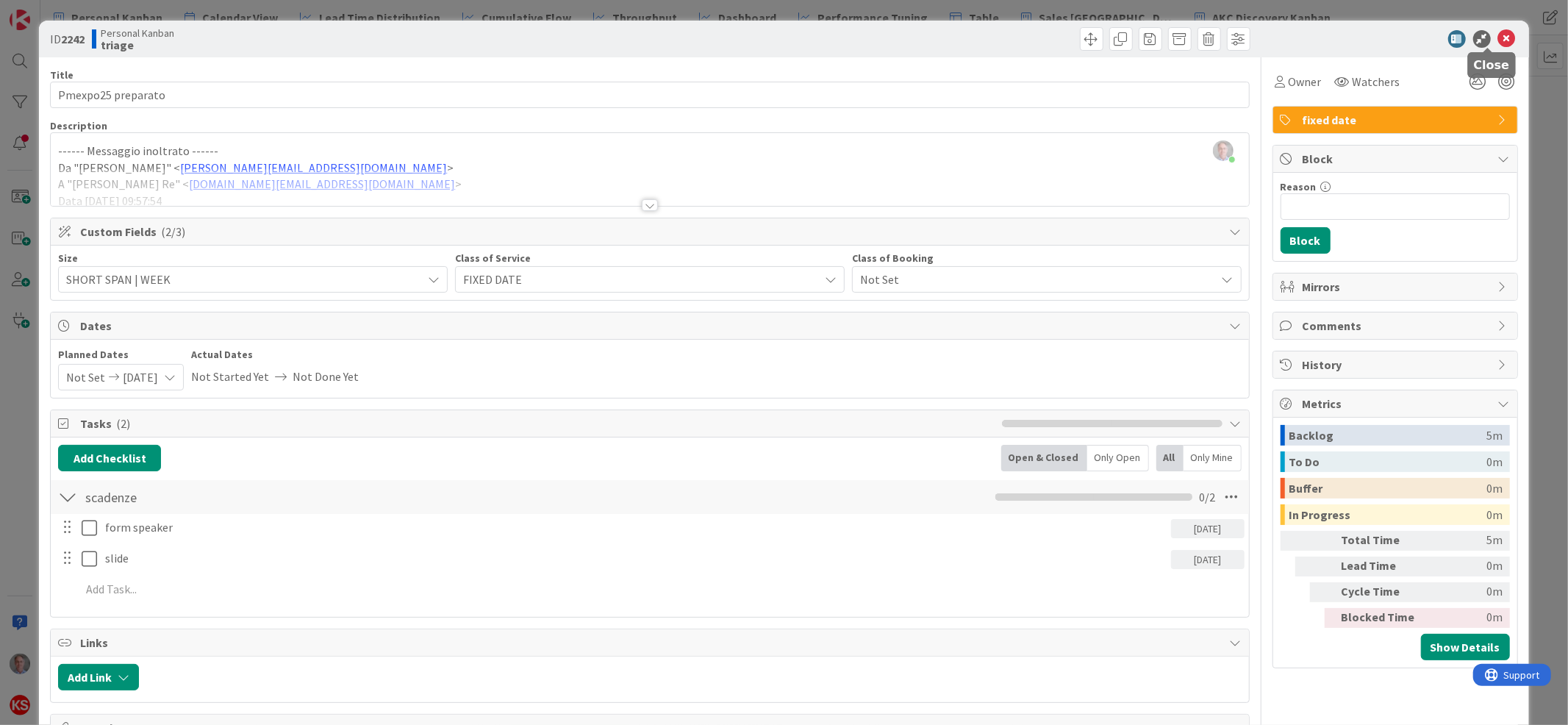
click at [1499, 41] on icon at bounding box center [1507, 38] width 18 height 18
